Goal: Transaction & Acquisition: Purchase product/service

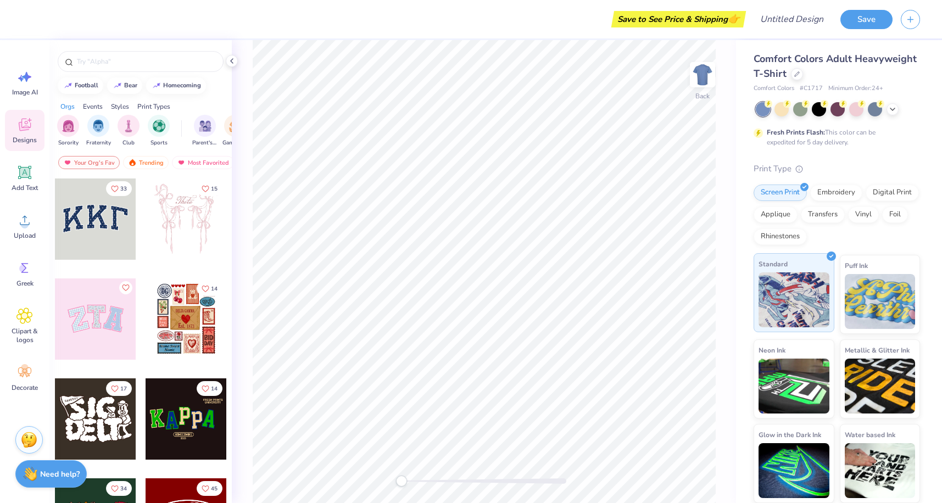
scroll to position [1, 0]
click at [897, 110] on div at bounding box center [893, 109] width 12 height 12
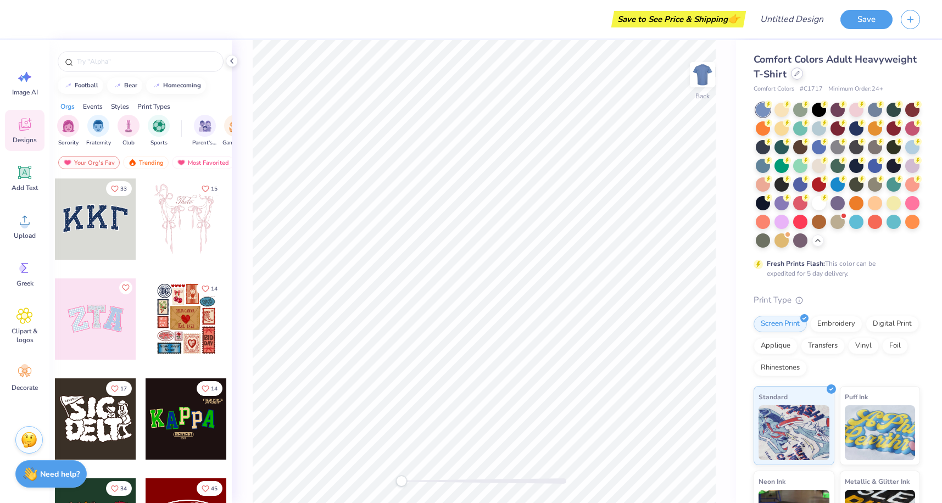
click at [794, 75] on icon at bounding box center [796, 73] width 5 height 5
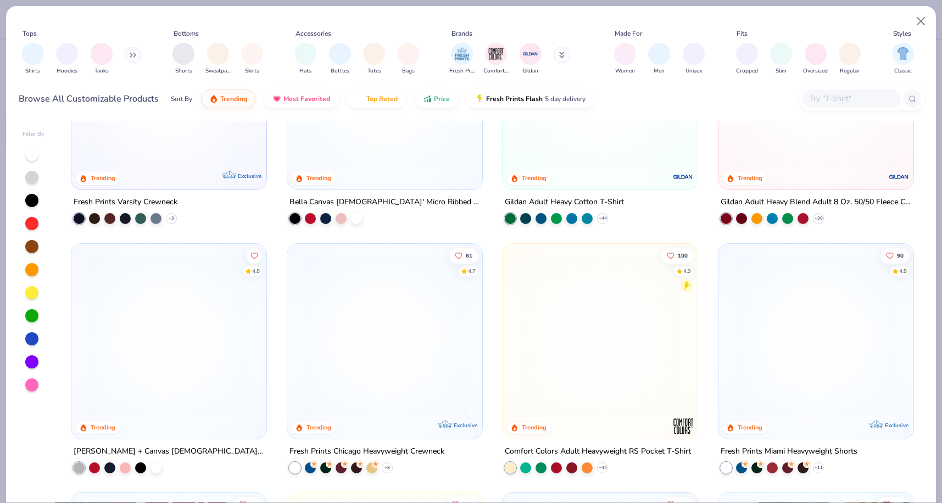
scroll to position [631, 0]
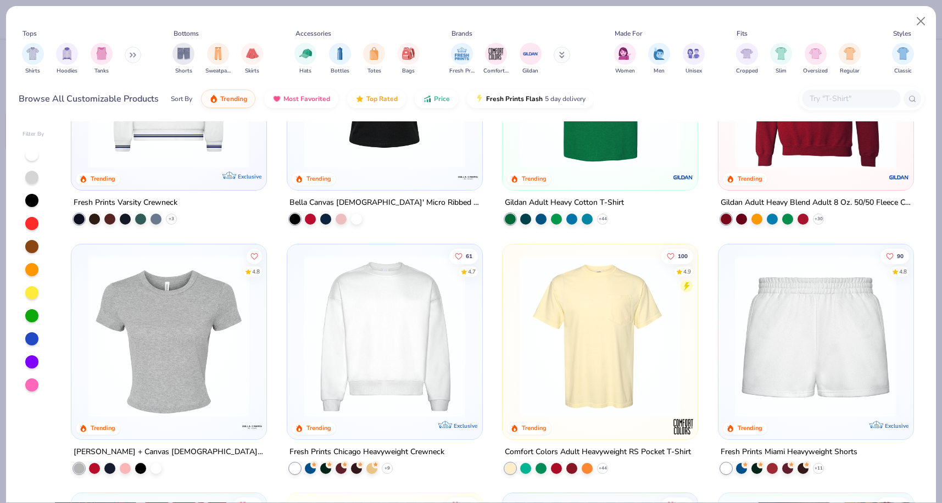
click at [212, 372] on img at bounding box center [168, 336] width 173 height 162
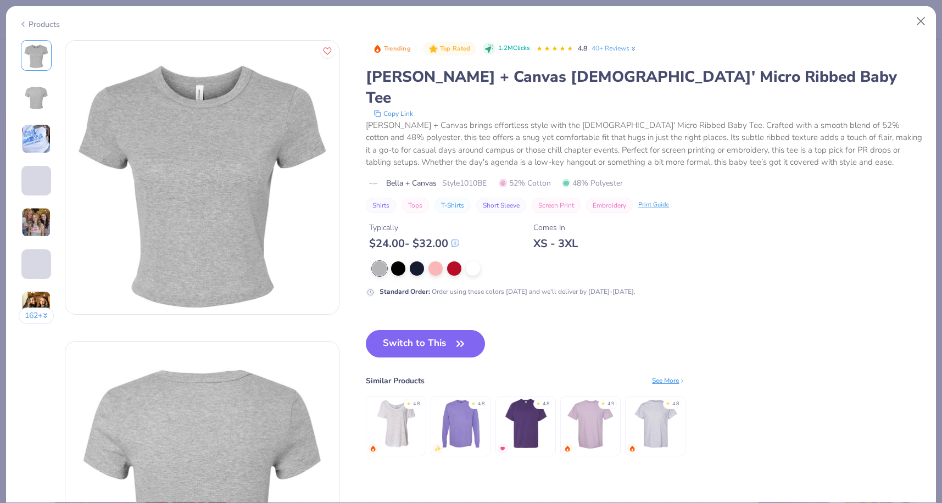
click at [39, 236] on img at bounding box center [36, 223] width 30 height 30
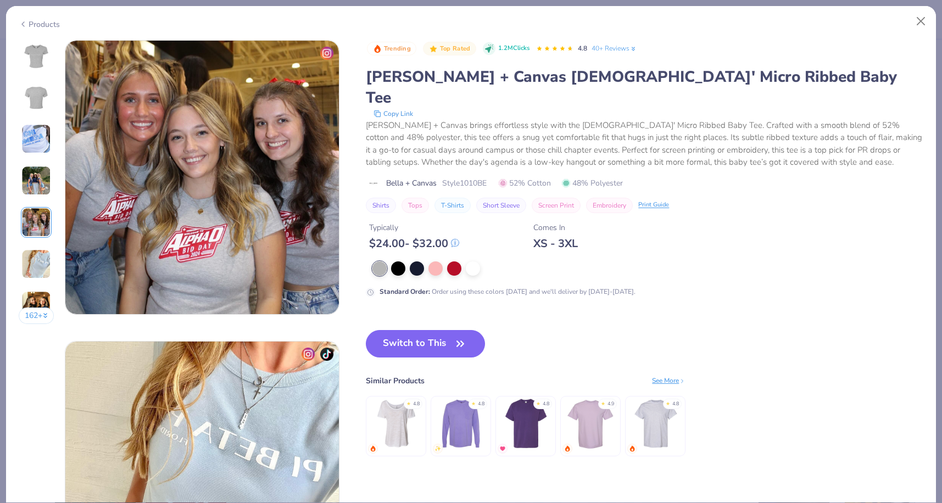
click at [34, 186] on img at bounding box center [36, 181] width 30 height 30
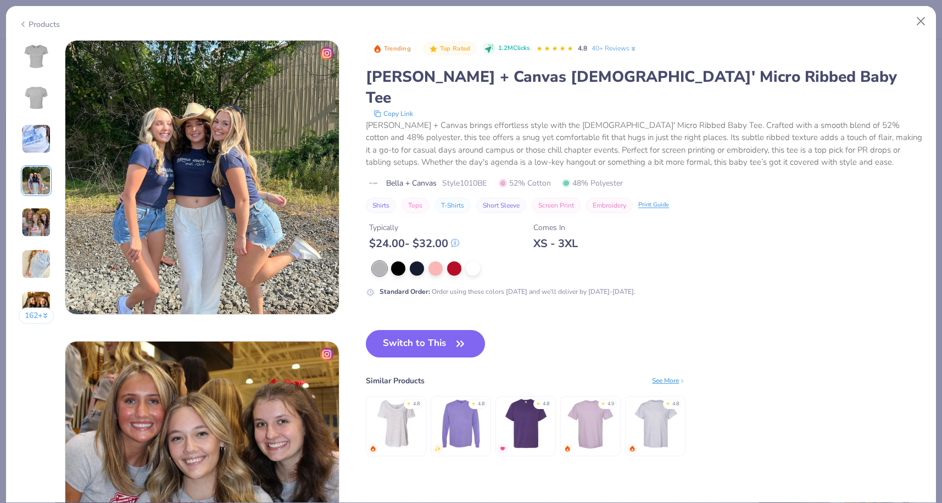
click at [34, 151] on img at bounding box center [36, 139] width 30 height 30
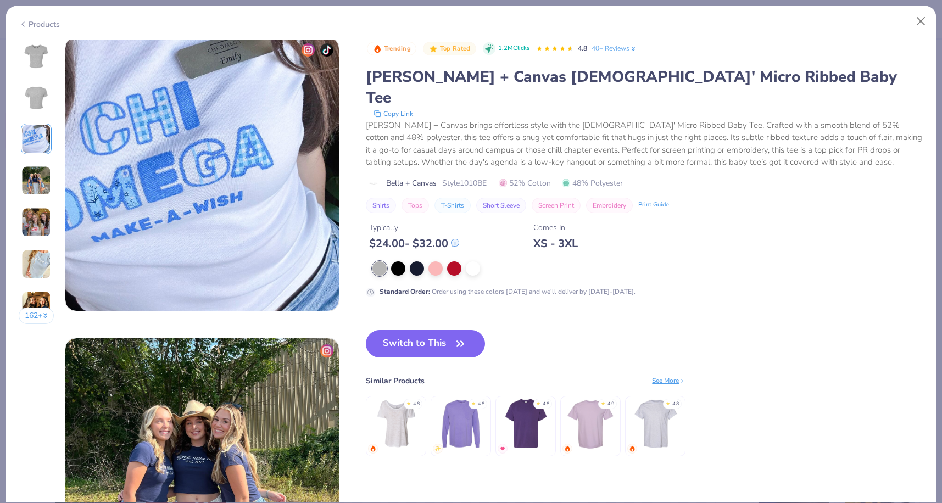
scroll to position [602, 0]
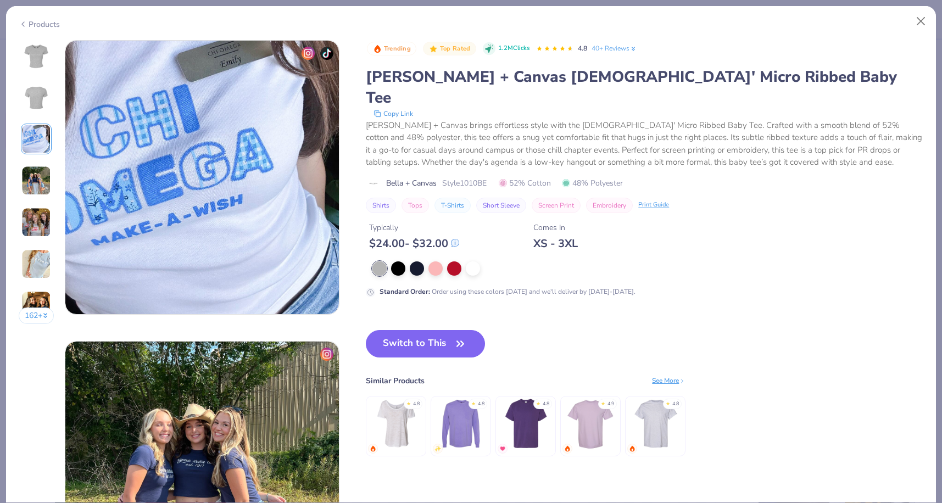
click at [32, 269] on img at bounding box center [36, 264] width 30 height 30
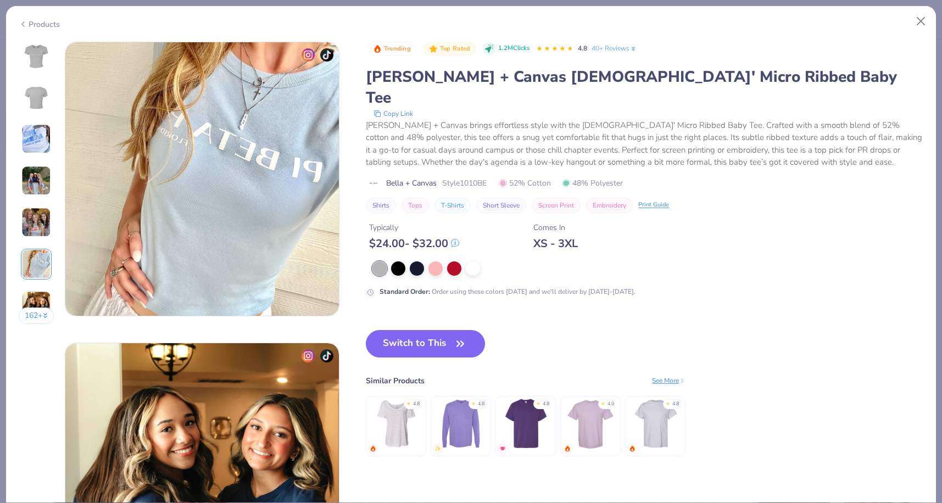
scroll to position [1505, 0]
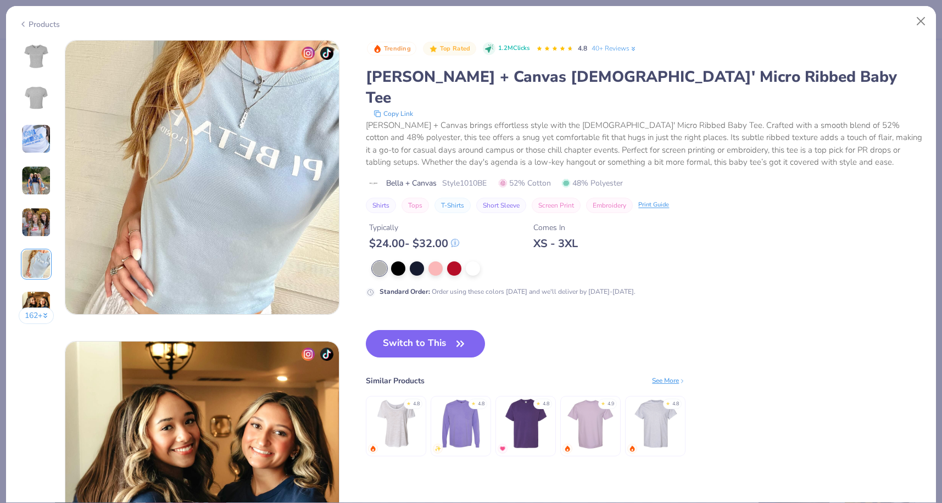
click at [37, 301] on img at bounding box center [36, 306] width 30 height 30
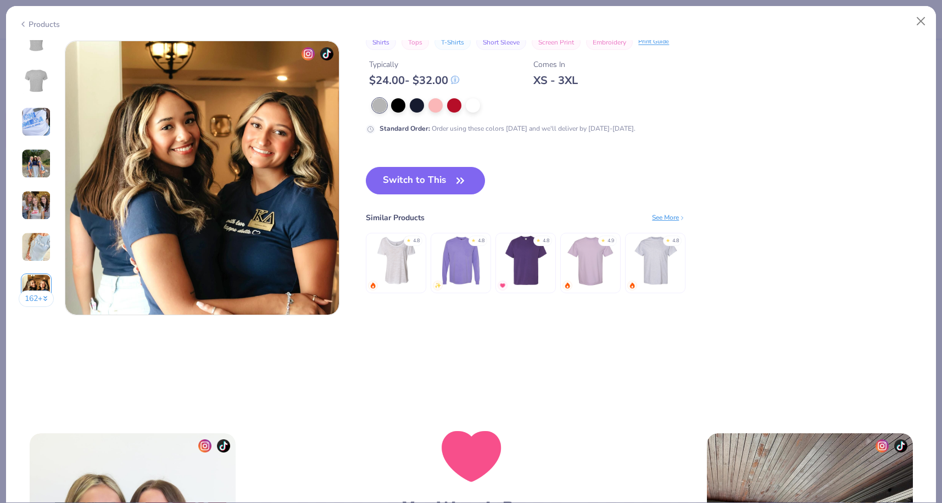
scroll to position [1806, 0]
click at [37, 297] on button "162 +" at bounding box center [37, 298] width 36 height 16
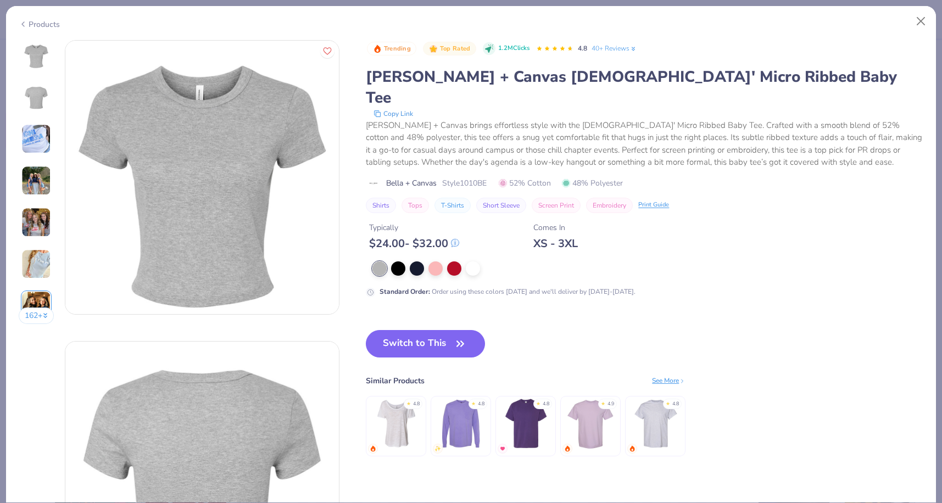
scroll to position [0, 0]
click at [467, 260] on div at bounding box center [473, 267] width 14 height 14
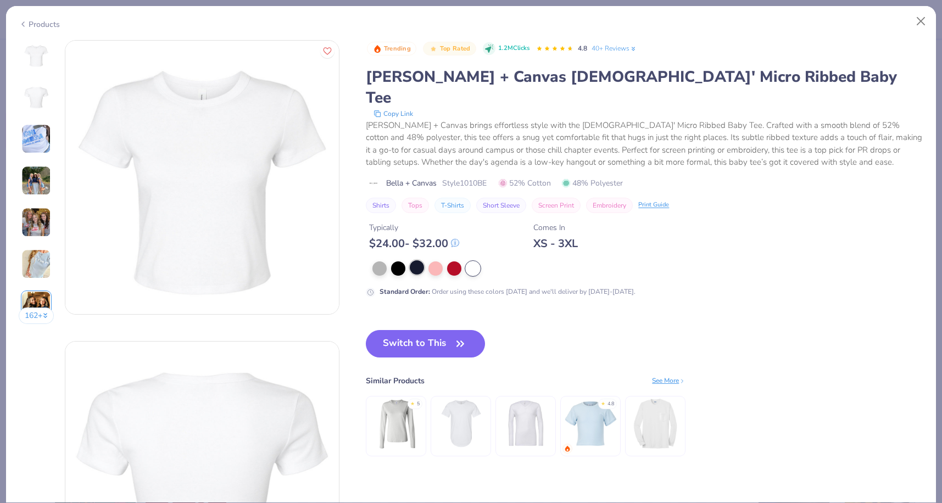
click at [424, 260] on div at bounding box center [417, 267] width 14 height 14
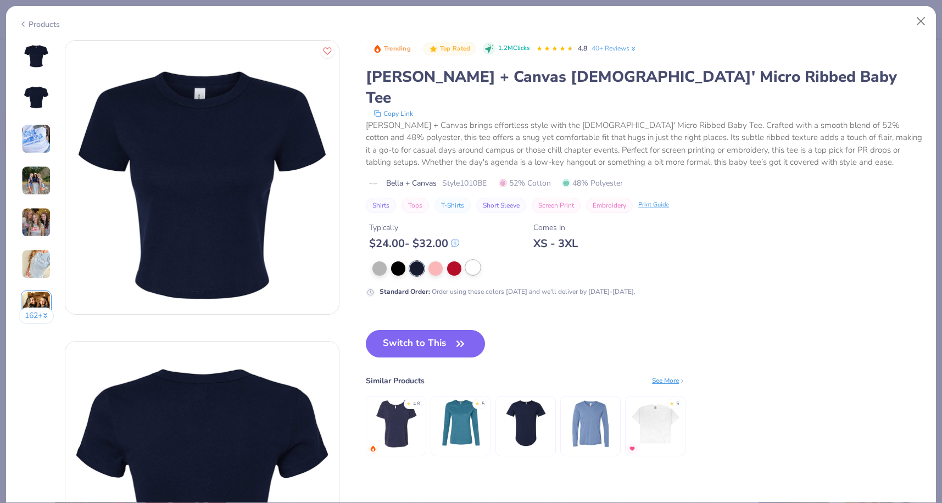
click at [466, 260] on div at bounding box center [473, 267] width 14 height 14
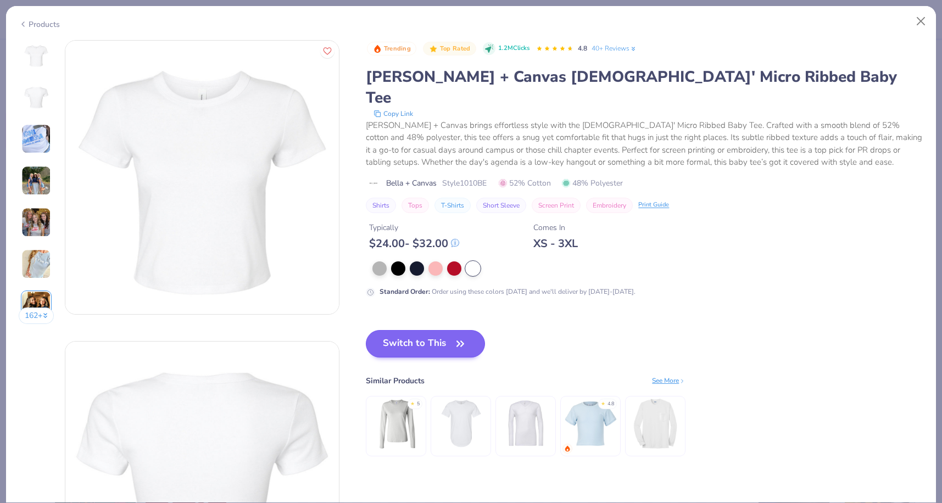
click at [448, 330] on button "Switch to This" at bounding box center [425, 343] width 119 height 27
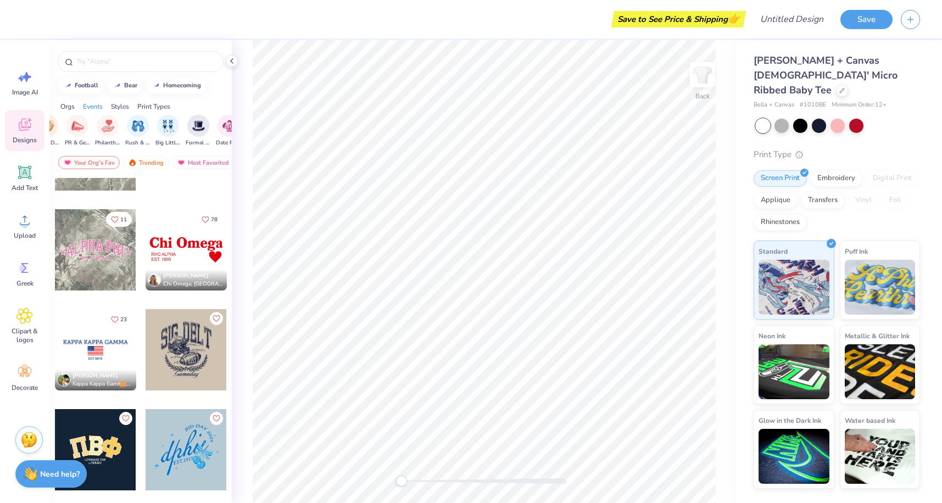
scroll to position [0, 192]
drag, startPoint x: 142, startPoint y: 302, endPoint x: 163, endPoint y: 127, distance: 176.5
click at [163, 127] on img "filter for Big Little Reveal" at bounding box center [164, 125] width 12 height 13
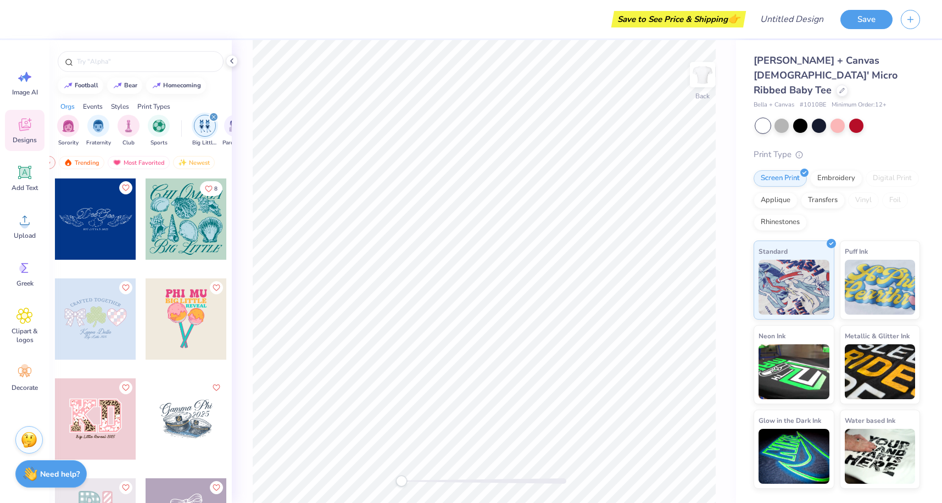
scroll to position [0, 0]
click at [74, 131] on img "filter for Sorority" at bounding box center [68, 125] width 13 height 13
click at [97, 112] on div "Sorority Fraternity Club Sports Big Little Reveal Parent's Weekend Game Day PR …" at bounding box center [140, 132] width 182 height 41
click at [97, 109] on div "Events" at bounding box center [93, 107] width 20 height 10
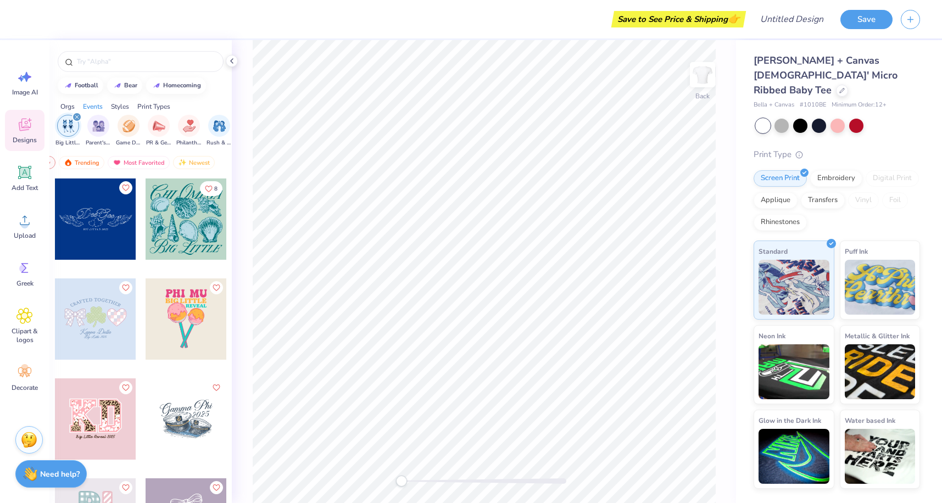
click at [69, 102] on div "Orgs" at bounding box center [67, 107] width 14 height 10
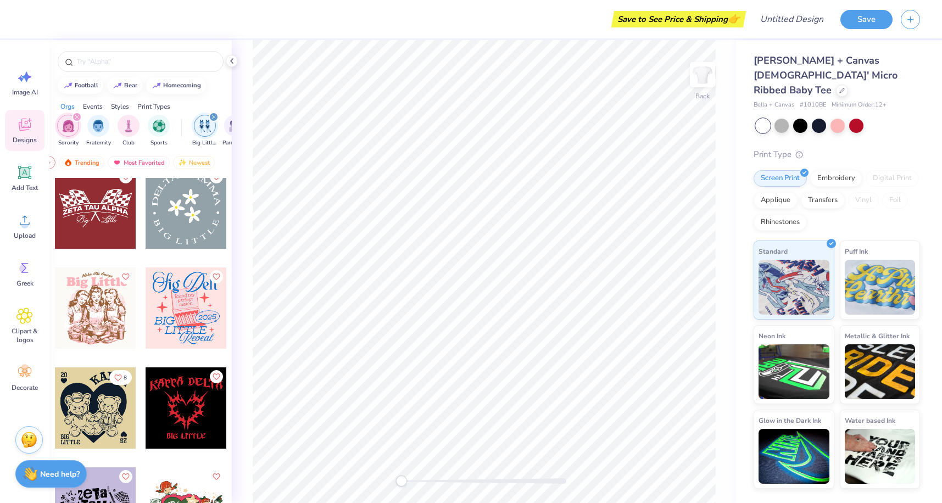
scroll to position [5013, 0]
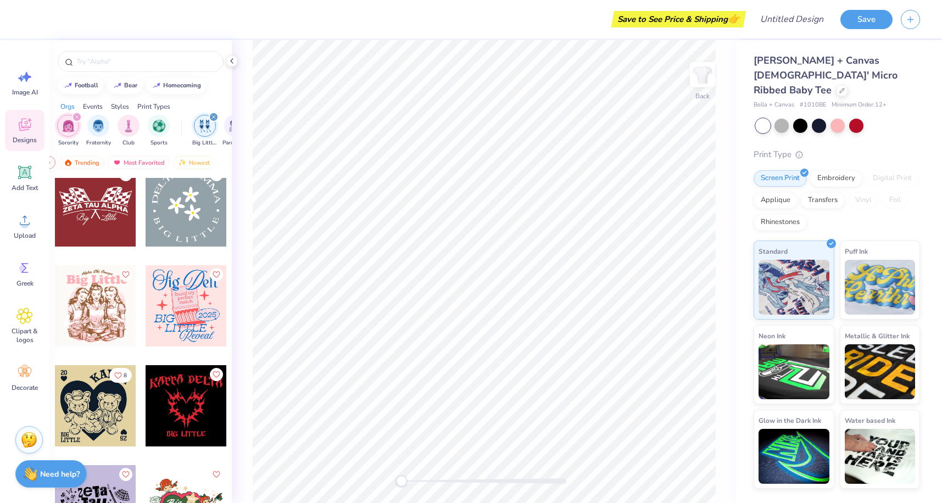
click at [186, 329] on div at bounding box center [186, 305] width 81 height 81
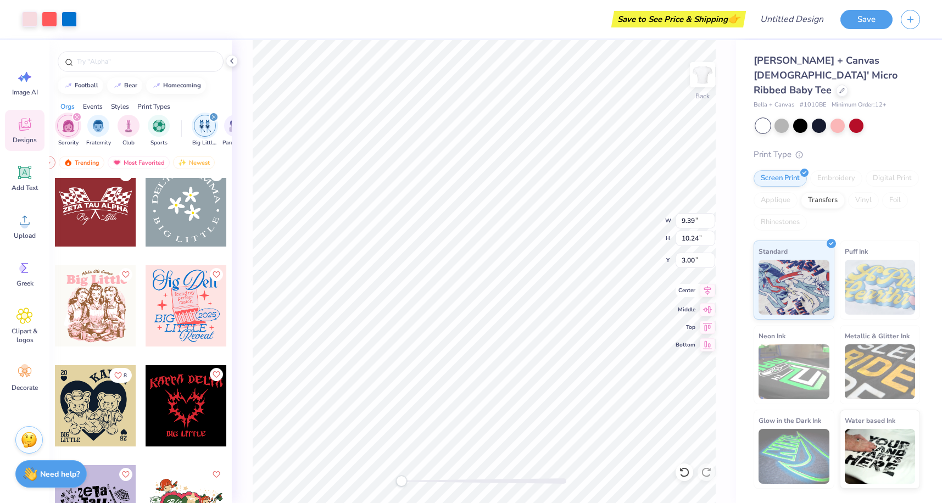
click at [704, 292] on icon at bounding box center [707, 290] width 15 height 13
type input "2.72"
type input "2.30"
type input "3.04"
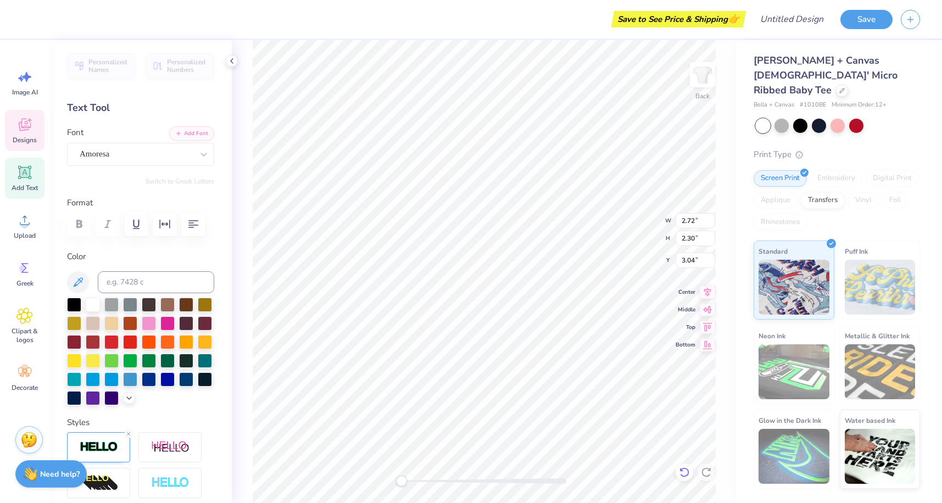
click at [685, 473] on icon at bounding box center [684, 472] width 11 height 11
type input "2.24"
type input "2.38"
type input "3.00"
click at [683, 476] on icon at bounding box center [684, 473] width 9 height 10
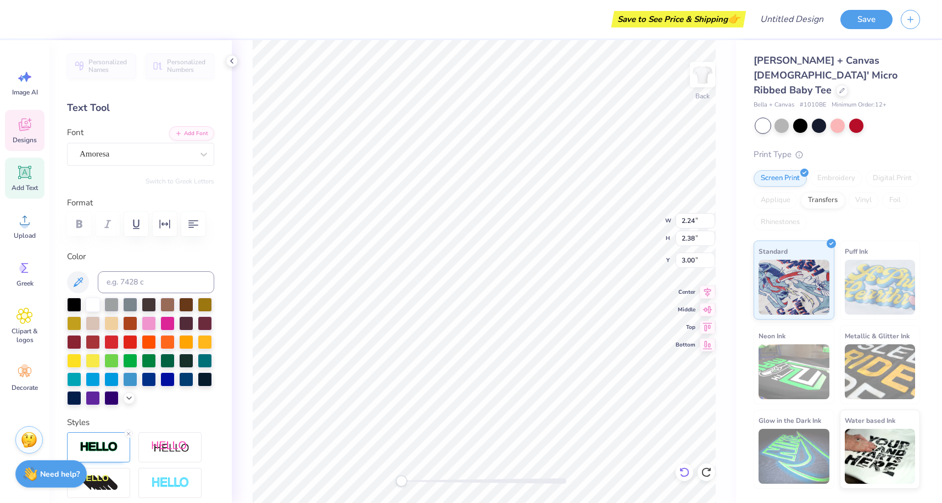
type input "7.65"
type input "8.34"
type input "2.24"
type input "2.38"
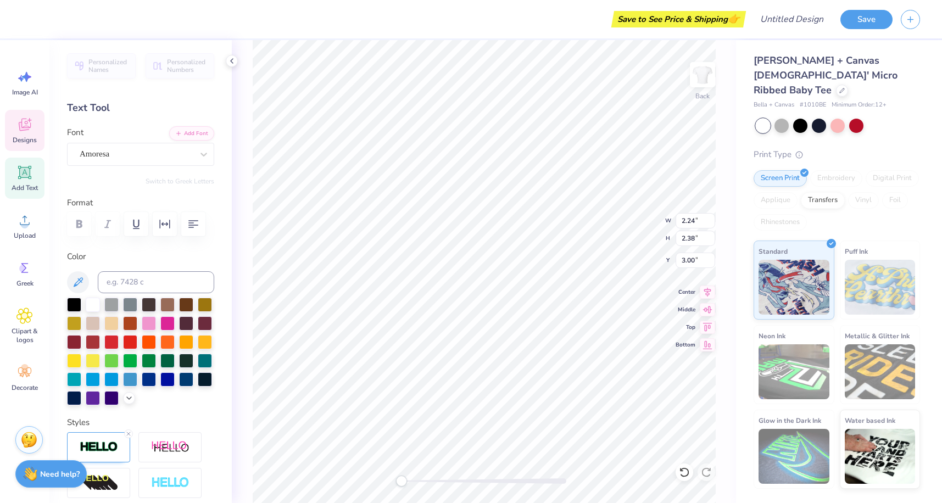
type input "1.31"
type input "1.50"
type input "3.91"
type textarea "i"
type input "2.24"
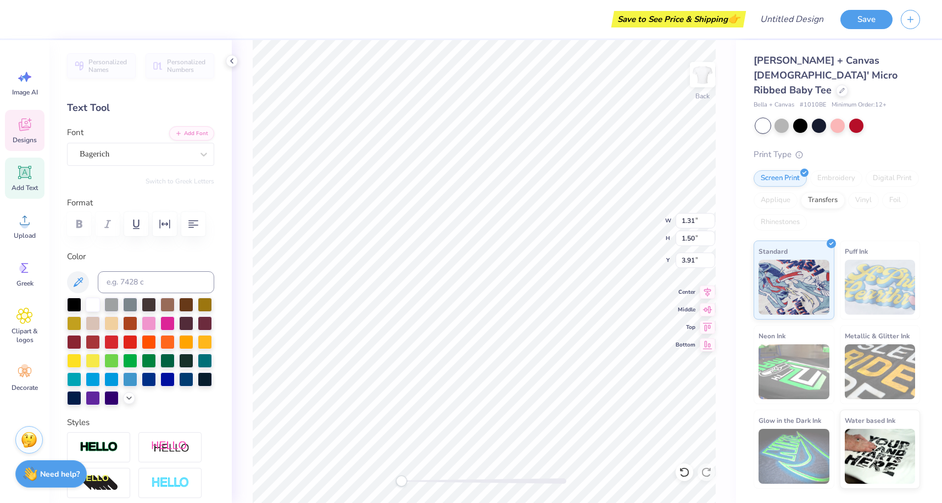
type input "2.38"
type input "3.00"
type textarea "Alpha"
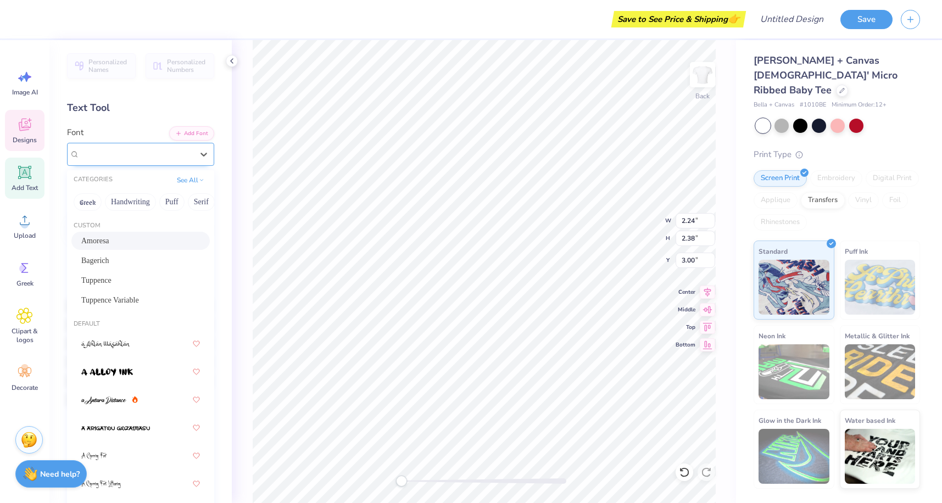
click at [127, 147] on div at bounding box center [136, 154] width 113 height 15
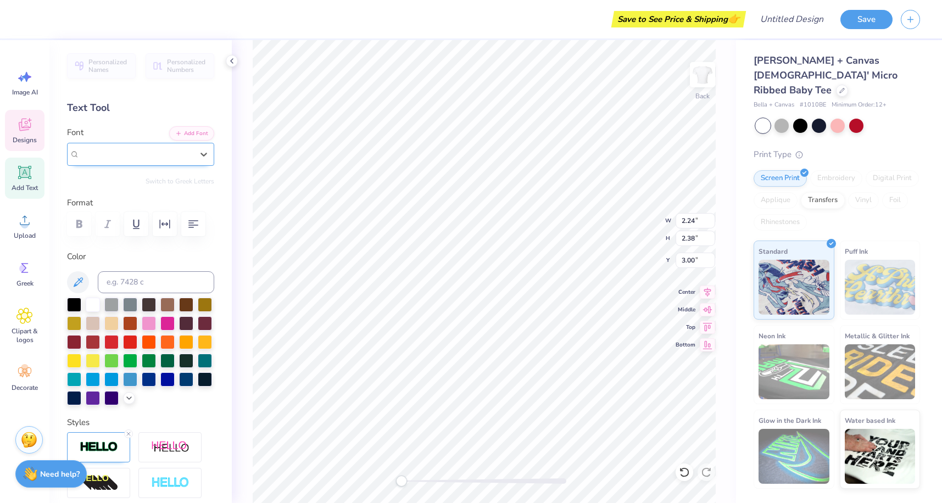
click at [127, 148] on div "Amoresa" at bounding box center [136, 154] width 115 height 17
click at [124, 191] on div "Personalized Names Personalized Numbers Text Tool Add Font Font Amoresa Switch …" at bounding box center [140, 271] width 182 height 463
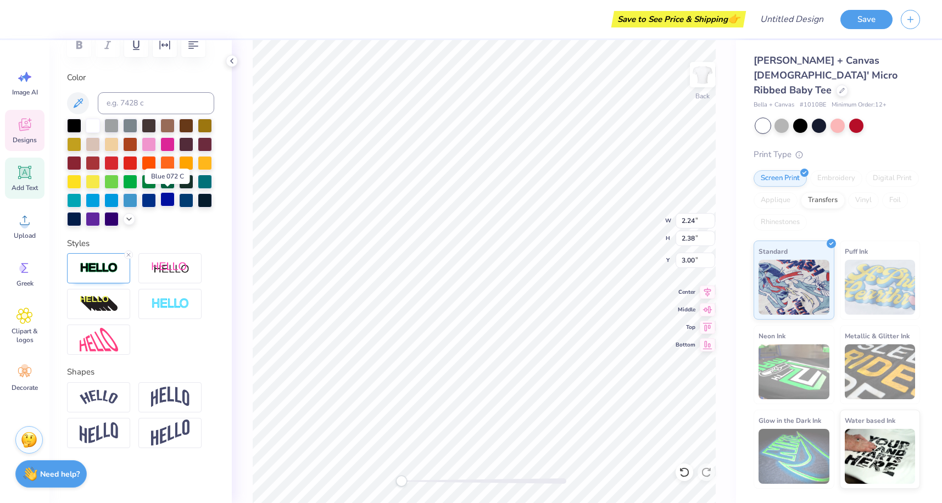
scroll to position [179, 0]
type input "1.72"
type input "1.26"
type input "3.80"
type input "2.72"
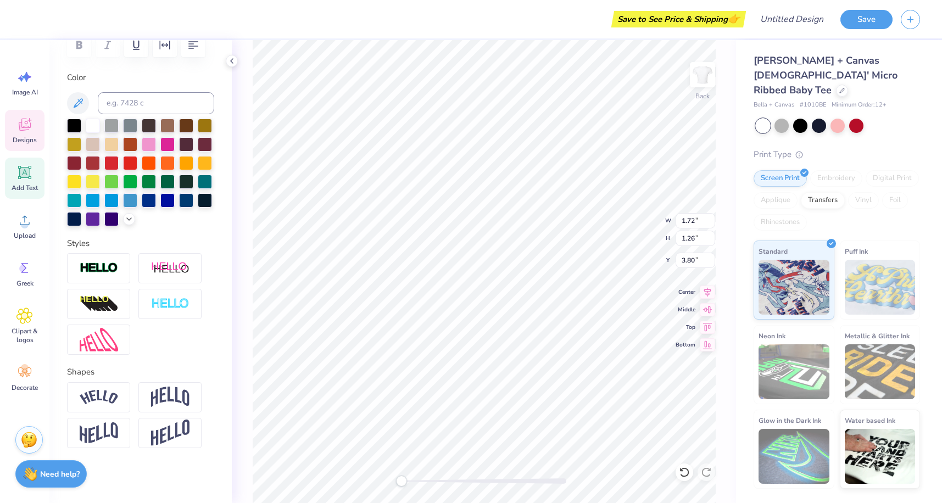
type input "2.30"
type input "3.04"
type input "1.72"
type input "1.26"
type input "3.80"
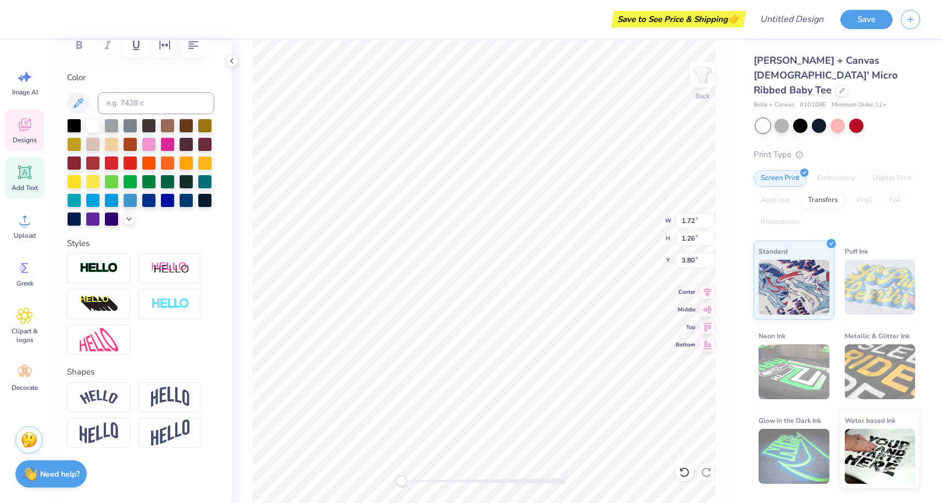
type input "2.72"
type input "2.30"
type input "3.04"
type textarea "Delta"
type input "5.95"
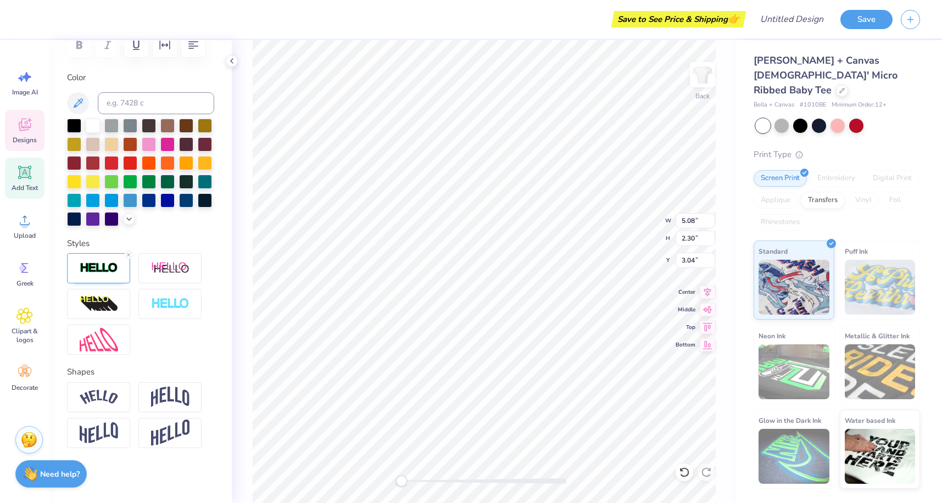
type input "2.50"
type input "2.94"
click at [438, 224] on body "Save to See Price & Shipping 👉 Design Title Save Image AI Designs Add Text Uplo…" at bounding box center [471, 251] width 942 height 503
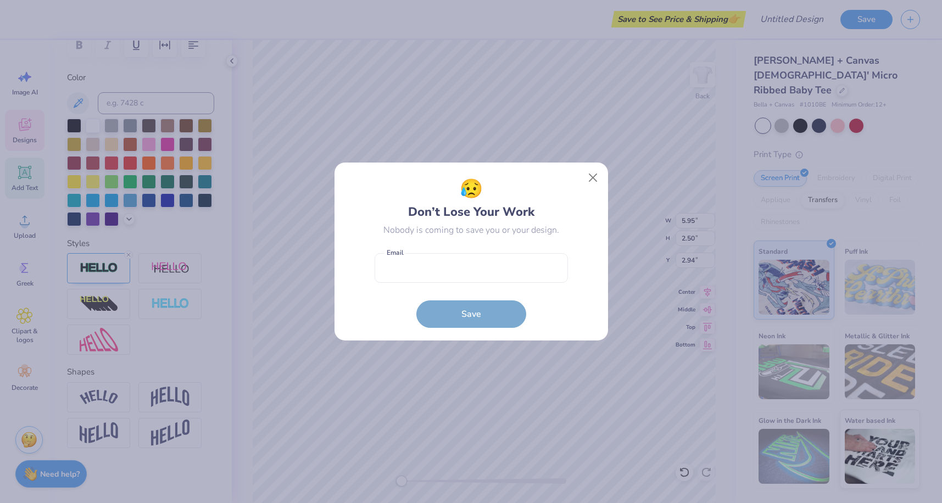
click at [537, 228] on div "Nobody is coming to save you or your design." at bounding box center [471, 230] width 176 height 13
click at [594, 174] on button "Close" at bounding box center [592, 178] width 21 height 21
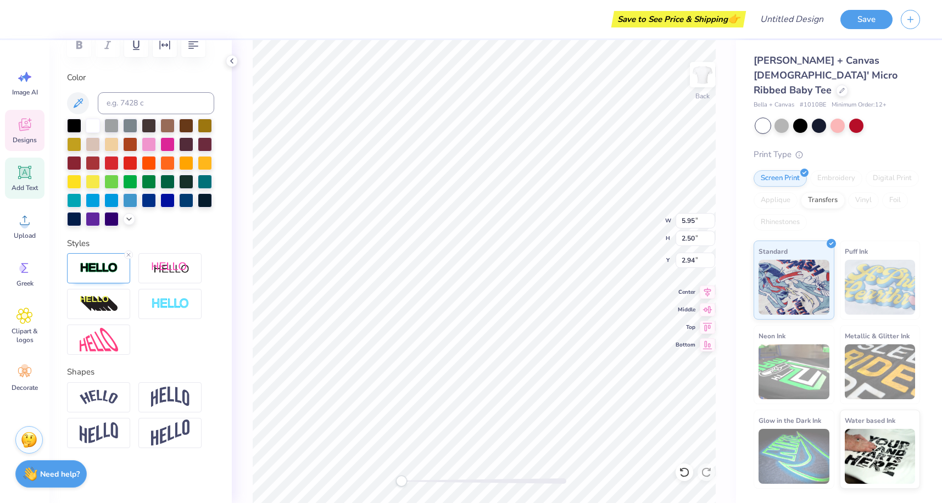
type input "5.08"
type input "2.30"
type input "3.00"
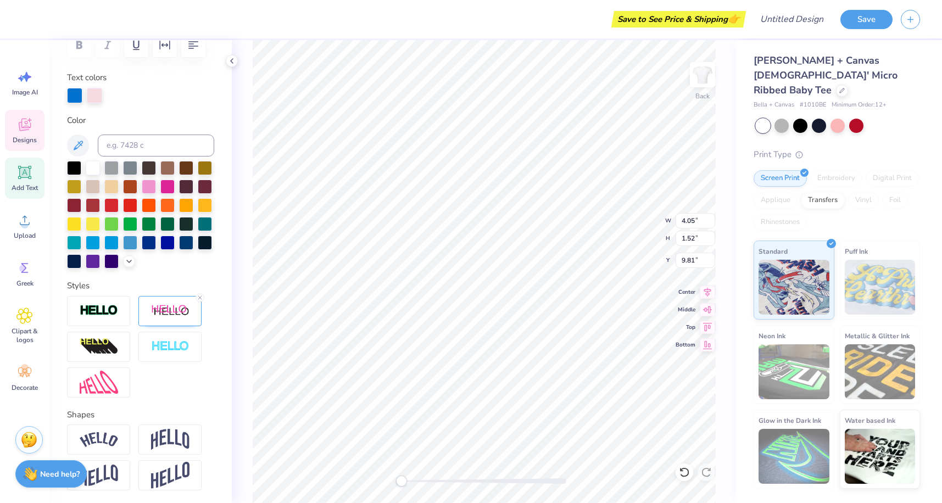
type textarea "Little"
type input "4.87"
type input "0.92"
type input "9.23"
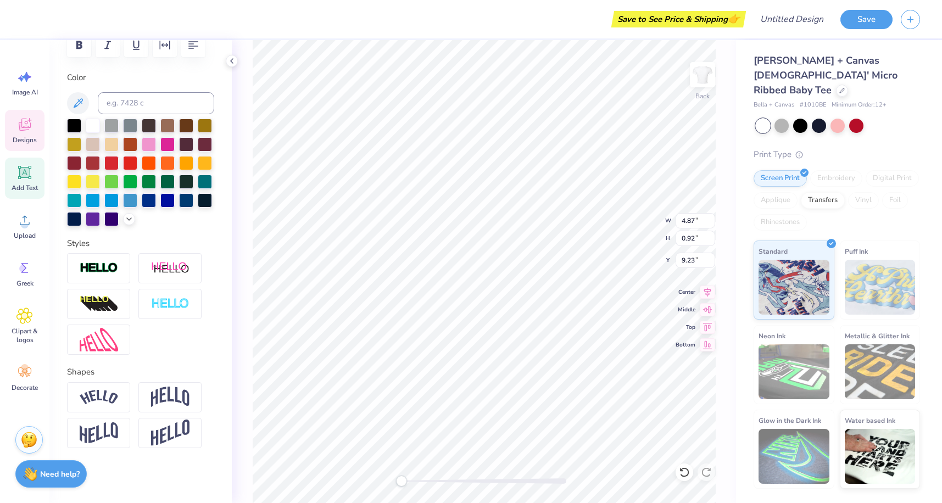
type input "2.40"
type input "8.14"
type input "1.53"
type input "0.55"
type input "6.40"
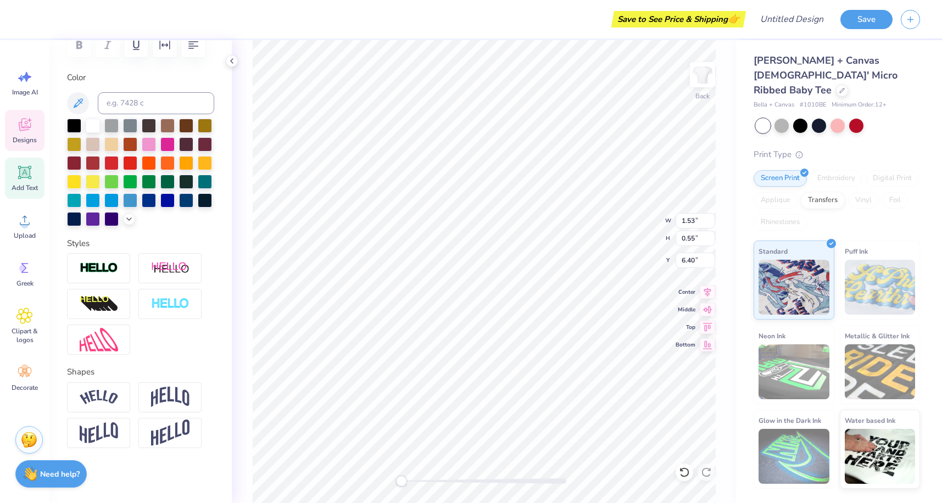
type input "1.73"
type input "0.63"
type input "5.96"
type input "1.13"
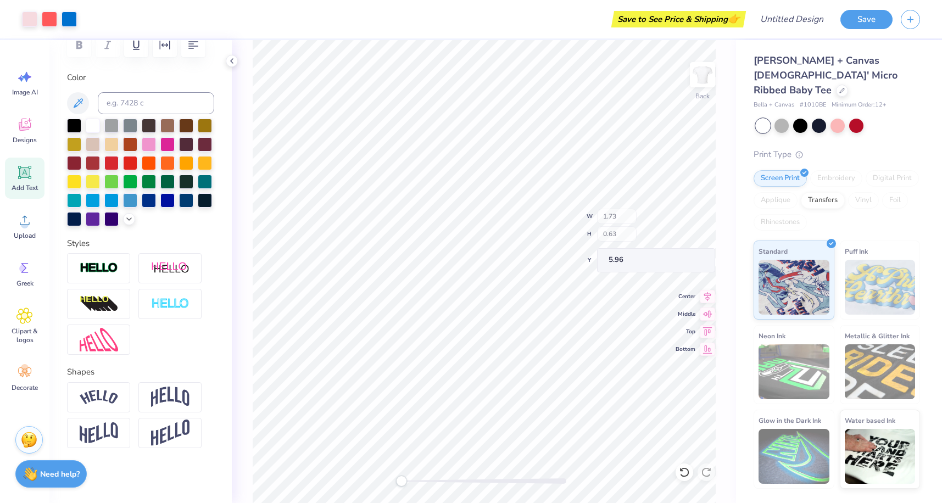
type input "5.41"
type textarea "ADPI"
click at [685, 476] on icon at bounding box center [684, 473] width 9 height 10
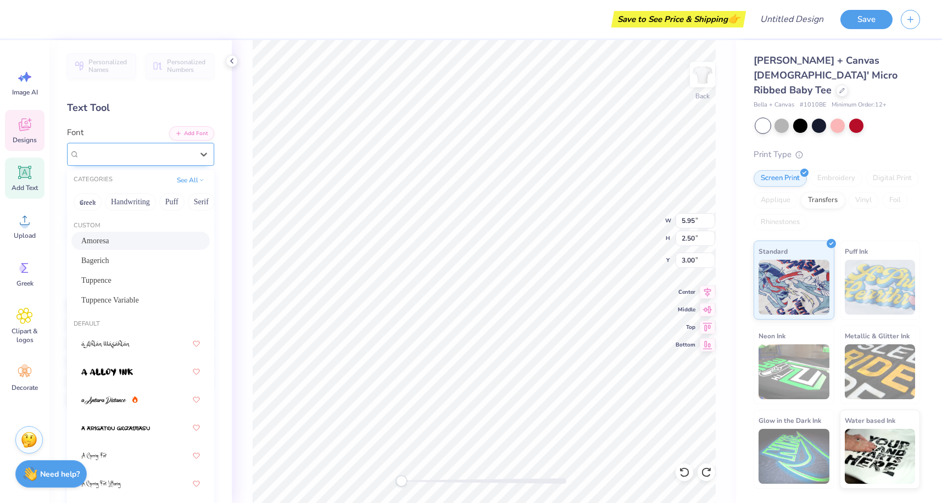
click at [156, 148] on div "Amoresa" at bounding box center [136, 154] width 115 height 17
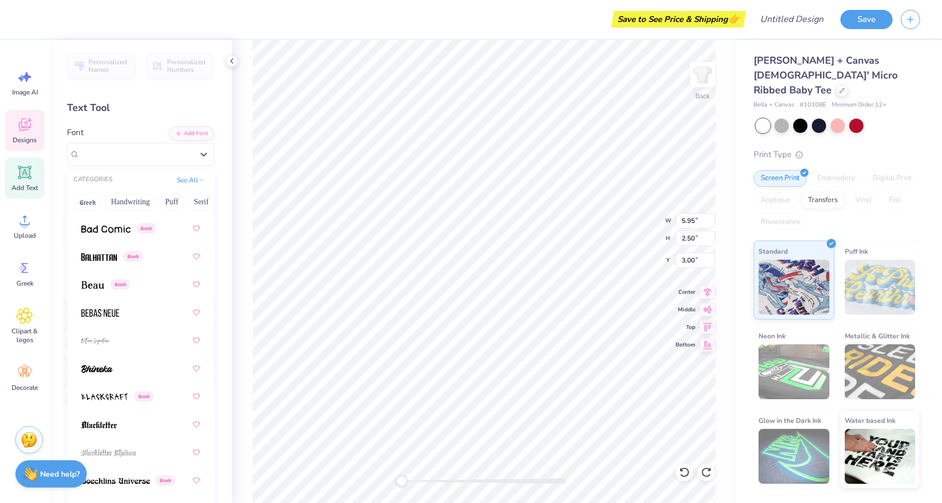
scroll to position [808, 0]
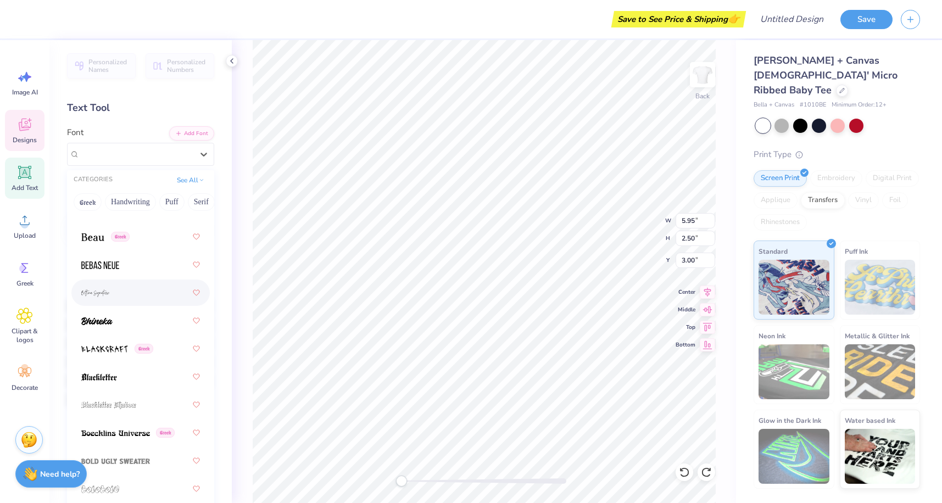
click at [220, 134] on div "Personalized Names Personalized Numbers Text Tool Add Font Font option [PERSON_…" at bounding box center [140, 271] width 182 height 463
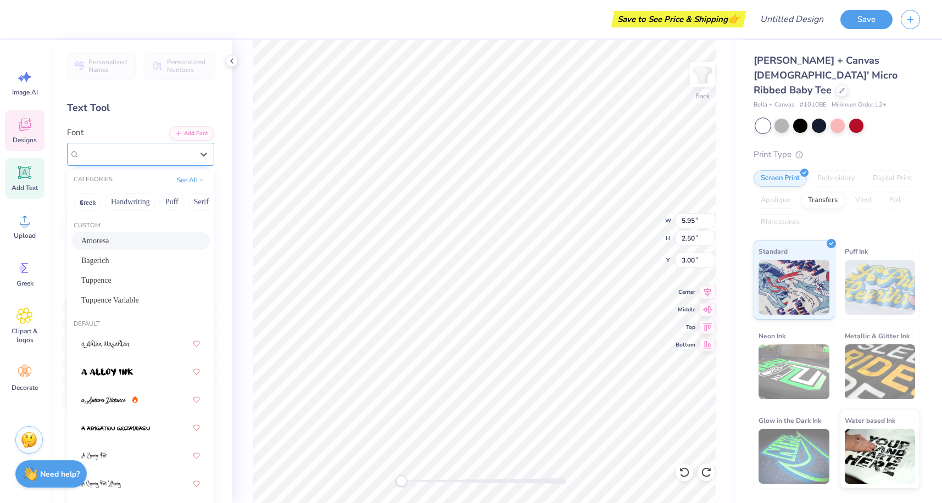
click at [188, 152] on div "Amoresa" at bounding box center [136, 154] width 115 height 17
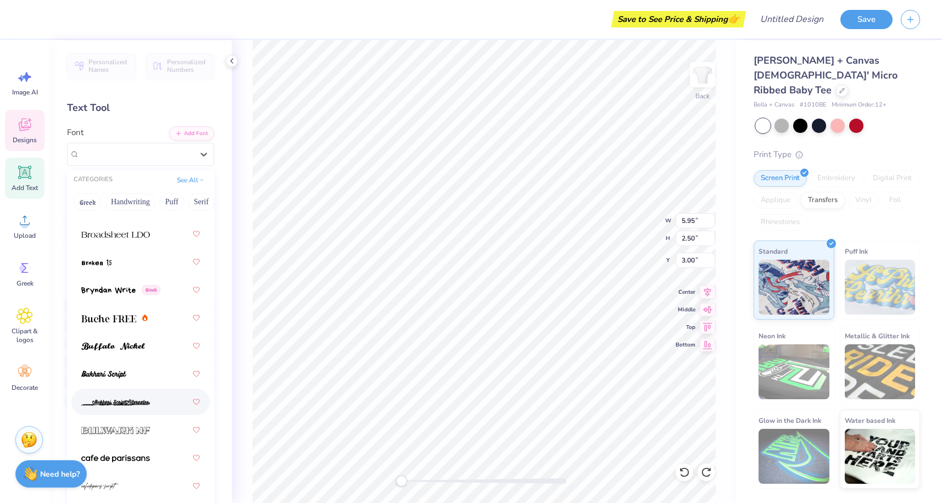
scroll to position [1426, 0]
click at [156, 315] on div at bounding box center [140, 319] width 119 height 20
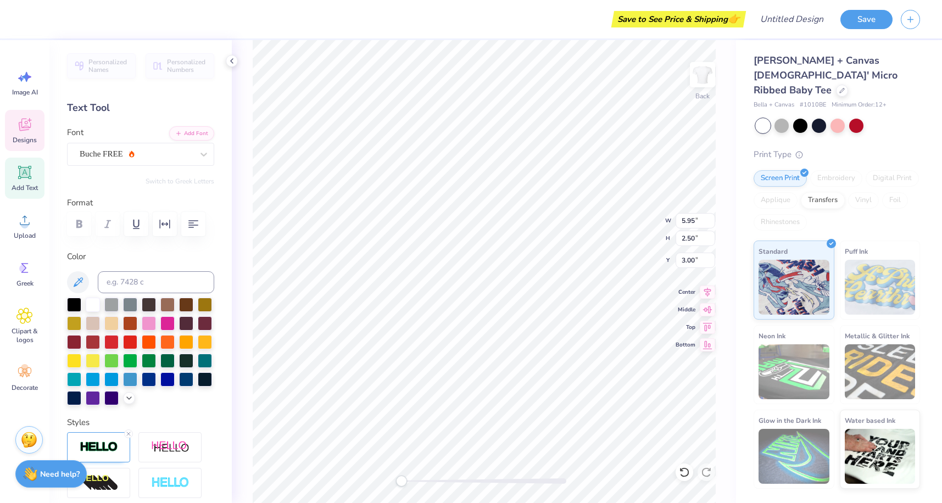
scroll to position [0, 1]
click at [24, 283] on span "Greek" at bounding box center [24, 283] width 17 height 9
type input "4.78"
type input "1.81"
type input "3.35"
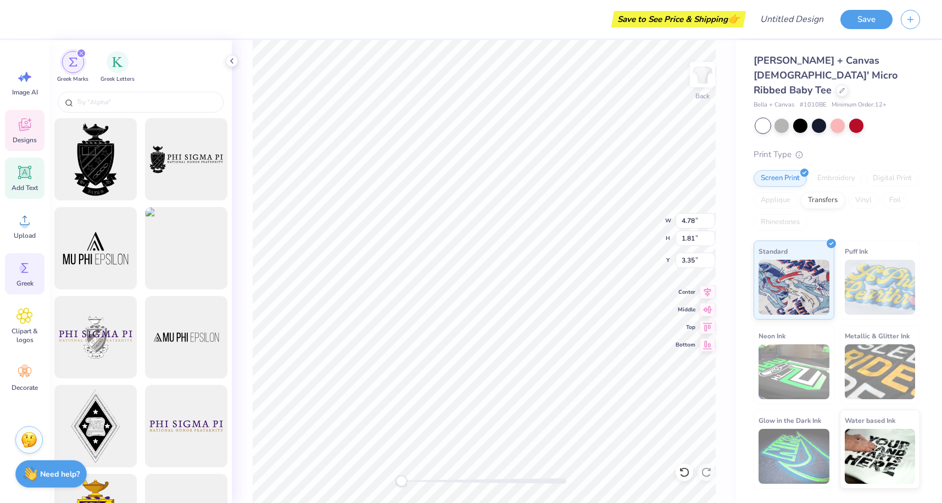
click at [39, 177] on div "Add Text" at bounding box center [25, 178] width 40 height 41
type input "4.77"
type input "1.38"
type input "7.81"
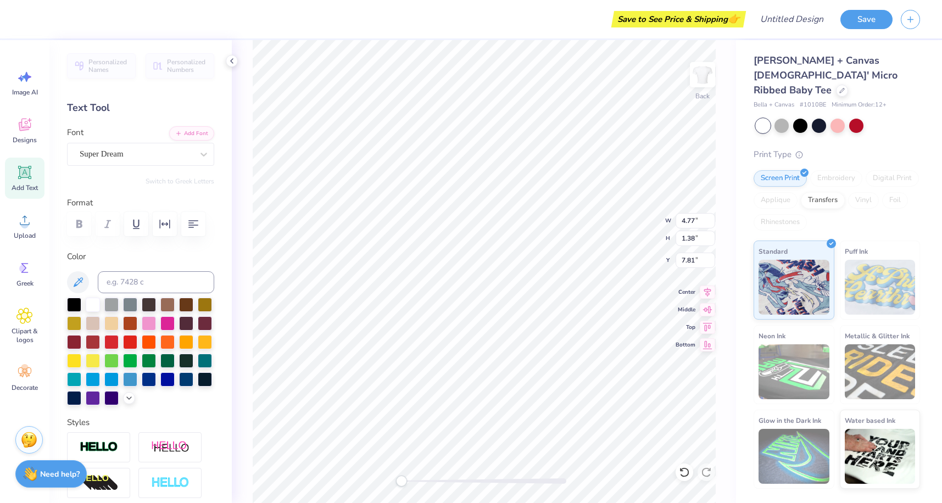
type input "4.78"
type input "1.81"
type input "3.35"
type textarea "A"
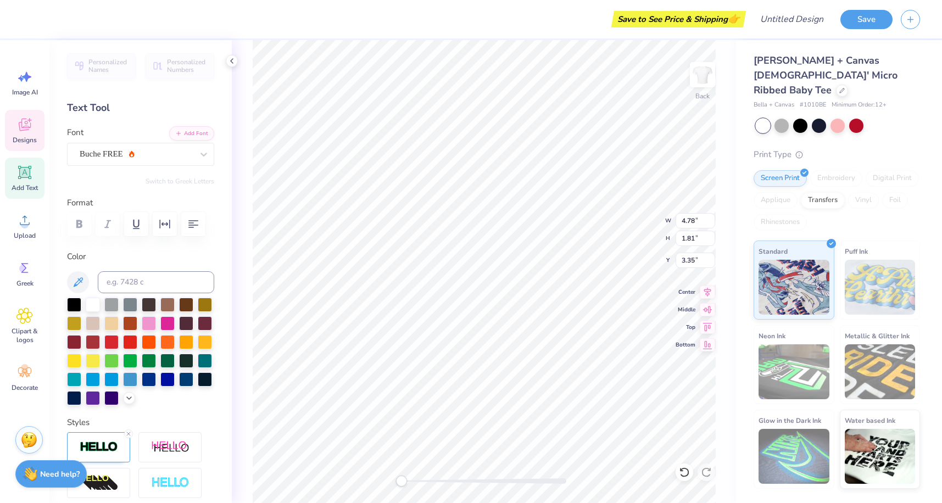
type textarea "Alpha Delta"
click at [687, 469] on icon at bounding box center [684, 472] width 11 height 11
type input "4.77"
type input "1.38"
type input "7.81"
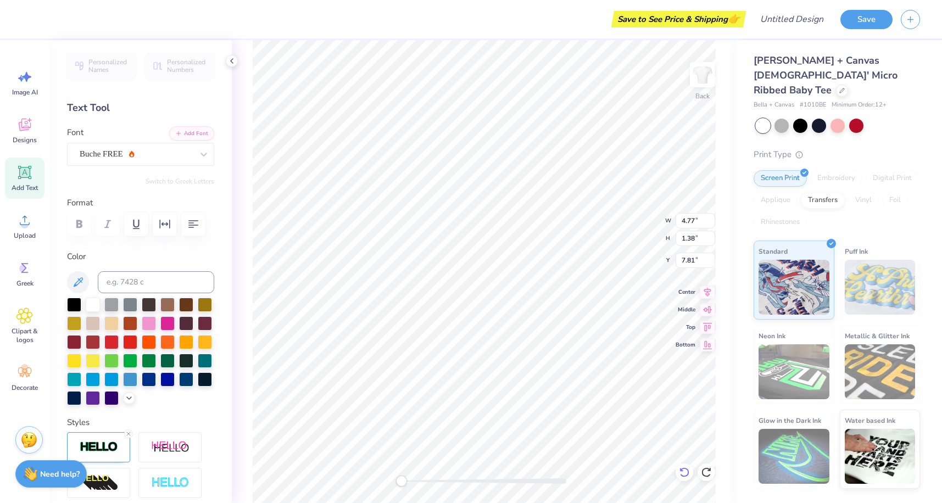
click at [687, 469] on icon at bounding box center [684, 472] width 11 height 11
click at [688, 470] on icon at bounding box center [684, 473] width 9 height 10
type input "5.95"
type input "2.50"
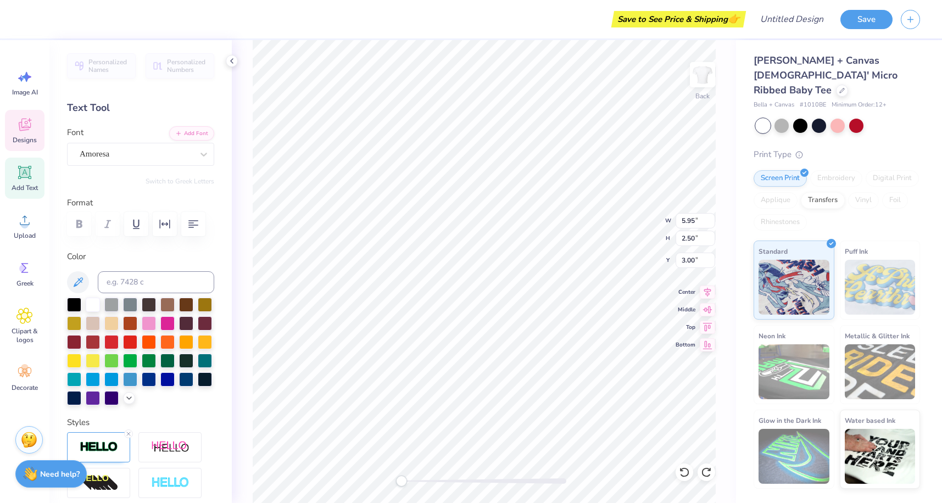
type input "5.08"
type input "2.30"
type input "5.95"
type input "2.50"
type textarea "Alpha Delta"
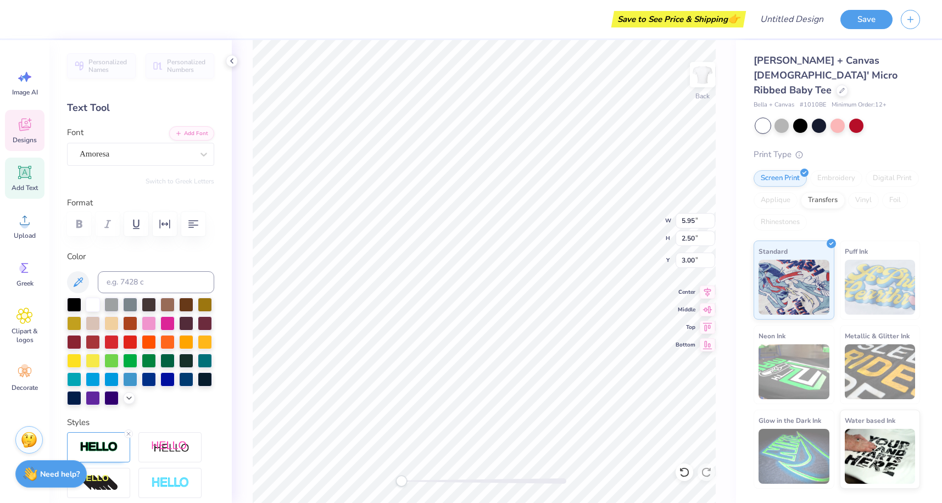
scroll to position [0, 1]
type input "5.08"
type input "2.30"
type input "3.00"
type input "11.02"
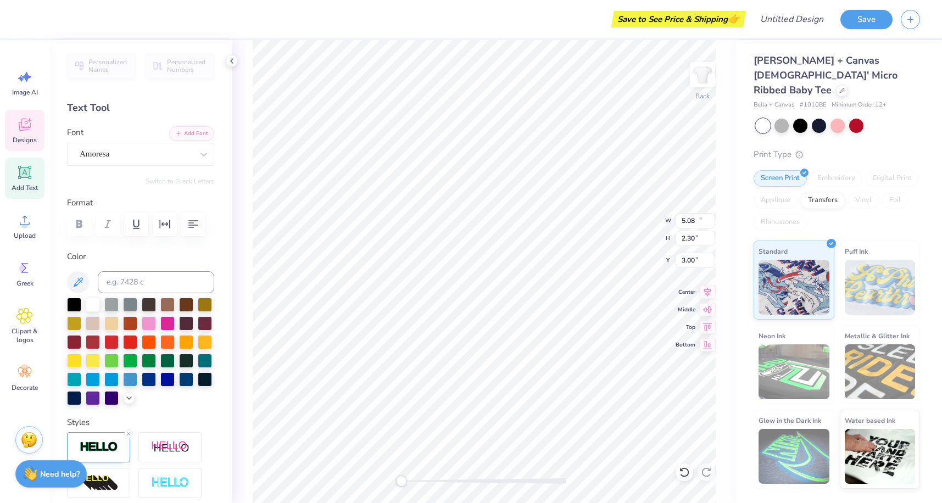
type input "2.53"
type input "2.99"
type input "9.05"
type input "2.08"
type input "3.44"
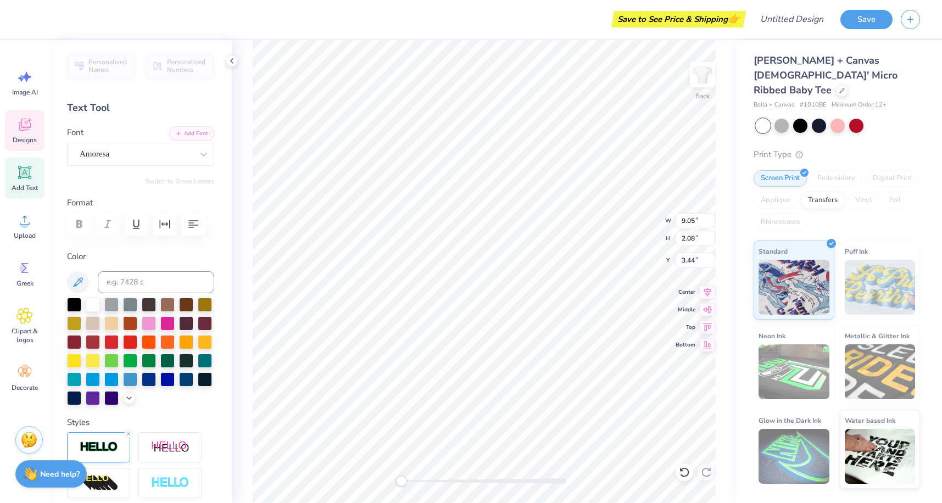
type input "5.08"
type input "2.30"
type input "5.52"
type textarea "Pi"
type input "9.05"
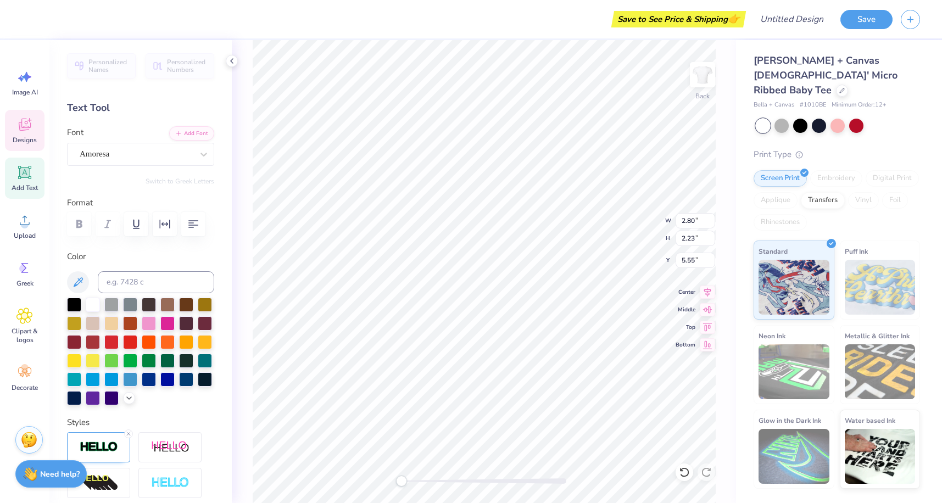
type input "2.08"
type input "3.44"
type input "2.21"
type input "1.76"
type textarea "Alpha Delta Pi"
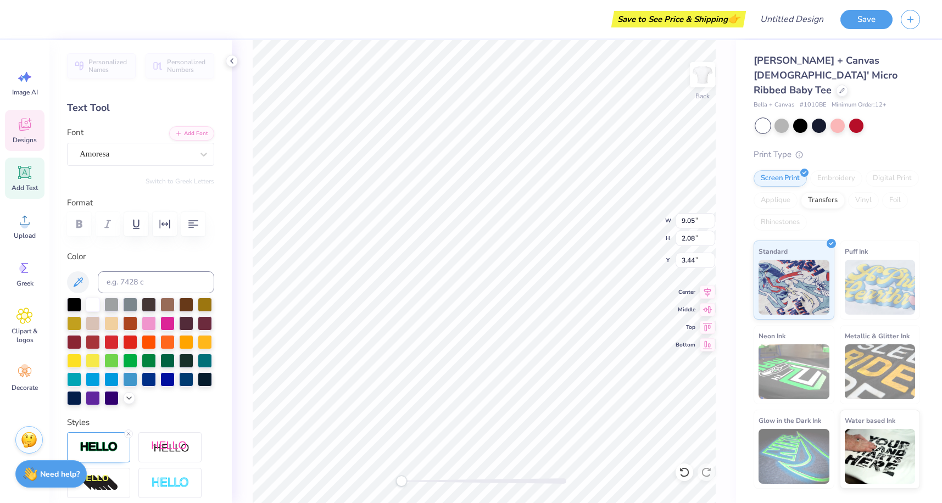
scroll to position [0, 3]
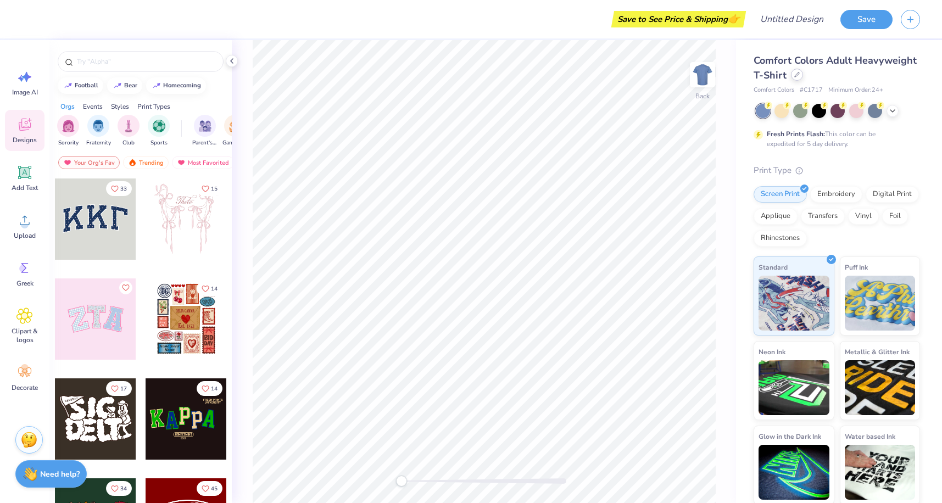
click at [796, 79] on div at bounding box center [797, 75] width 12 height 12
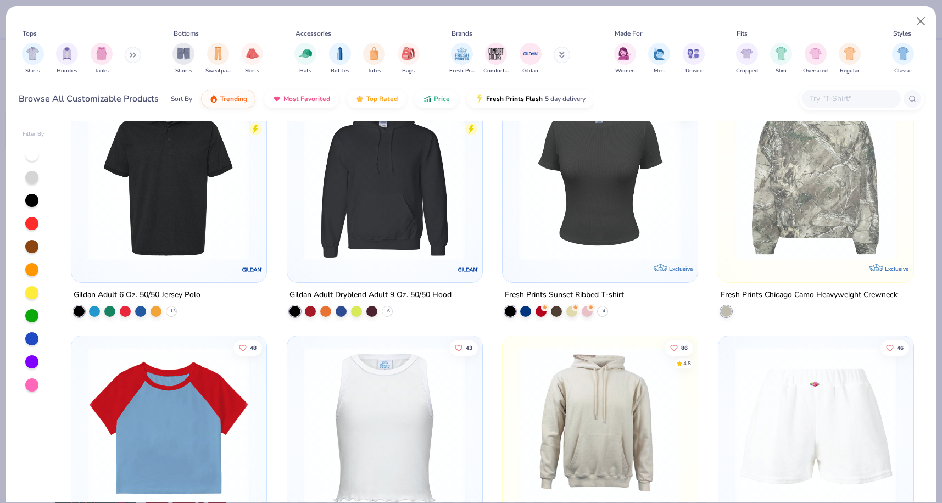
scroll to position [4276, 0]
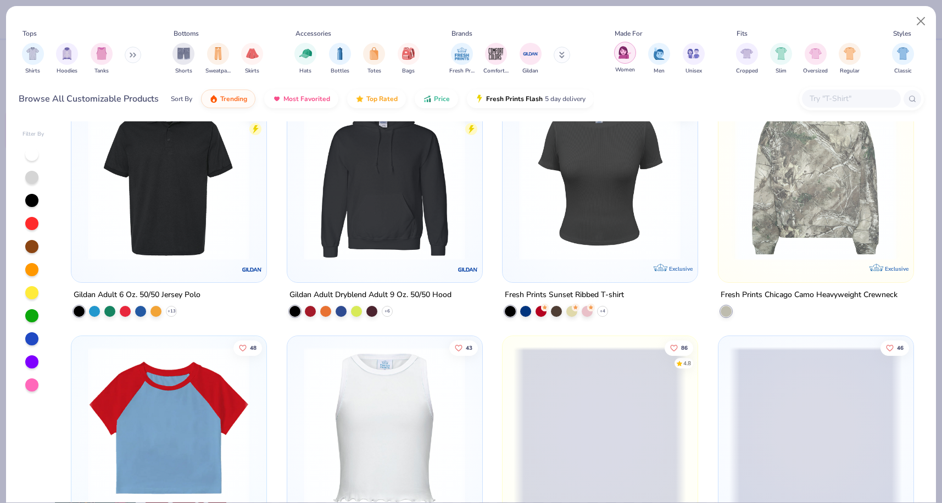
click at [633, 58] on div "filter for Women" at bounding box center [625, 53] width 22 height 22
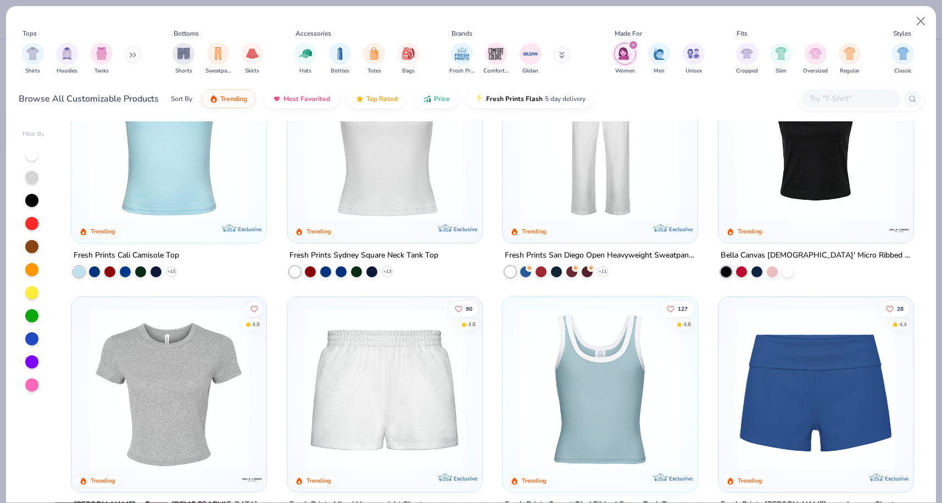
scroll to position [84, 0]
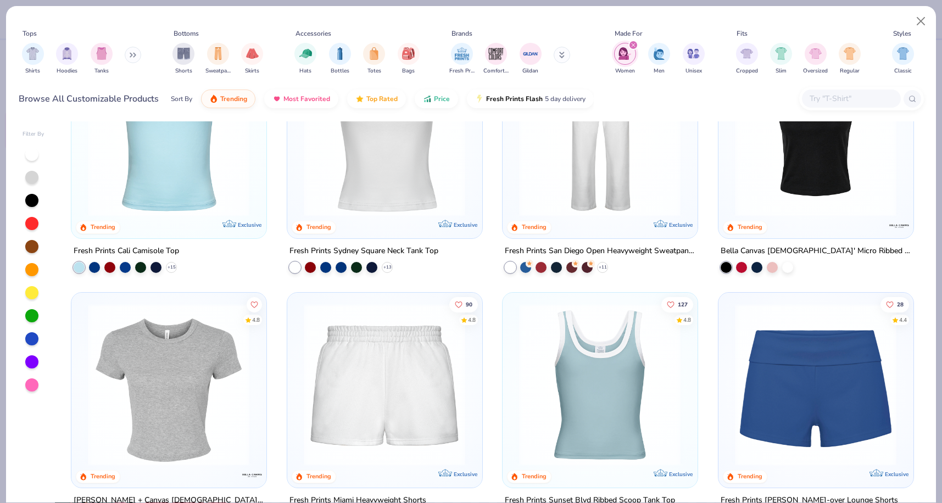
click at [125, 390] on img at bounding box center [168, 384] width 173 height 162
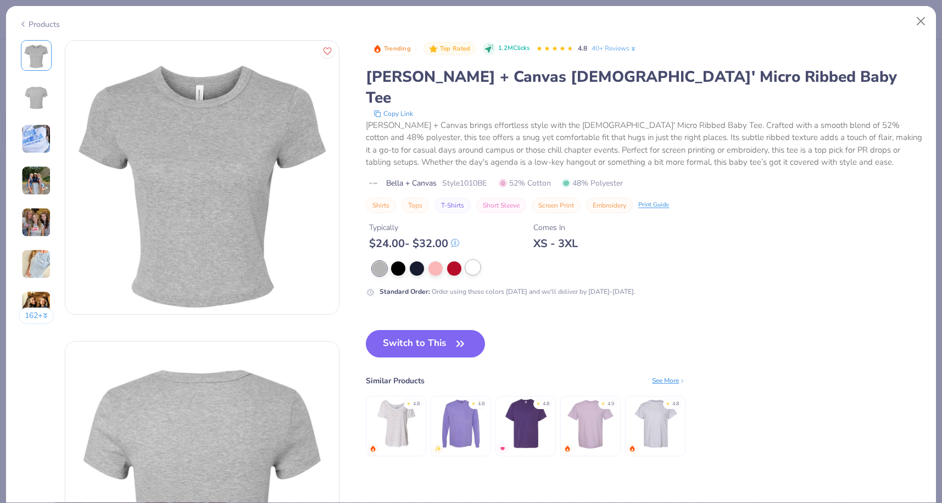
click at [474, 260] on div at bounding box center [473, 267] width 14 height 14
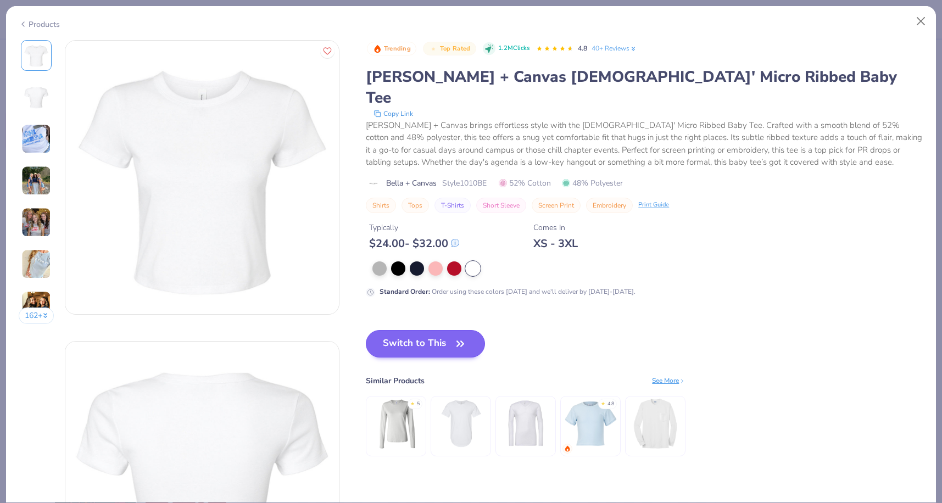
click at [428, 330] on button "Switch to This" at bounding box center [425, 343] width 119 height 27
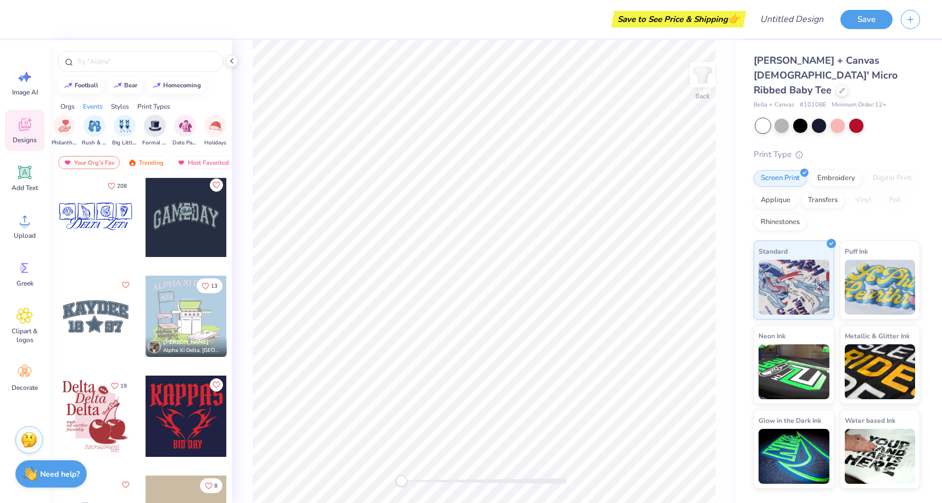
scroll to position [0, 237]
click at [125, 128] on div "filter for Big Little Reveal" at bounding box center [119, 125] width 22 height 22
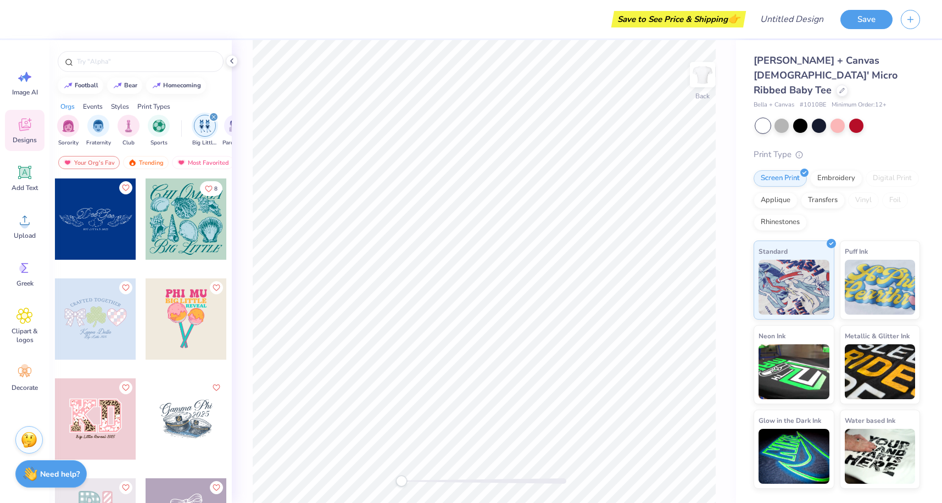
scroll to position [0, 0]
click at [67, 131] on img "filter for Sorority" at bounding box center [68, 125] width 13 height 13
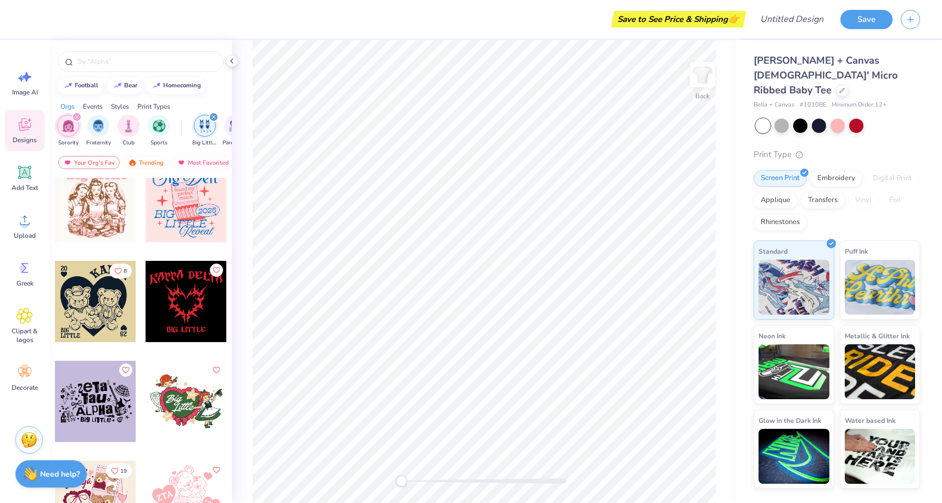
scroll to position [5105, 0]
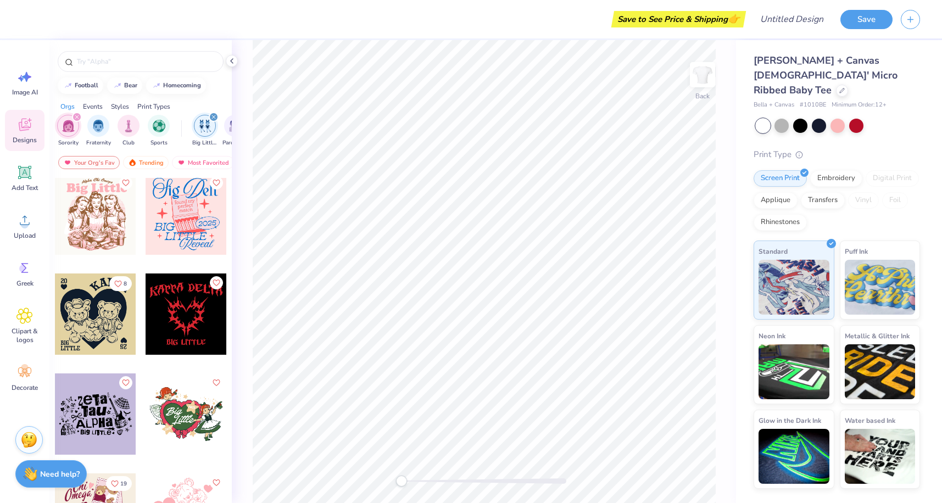
click at [174, 232] on div at bounding box center [186, 214] width 81 height 81
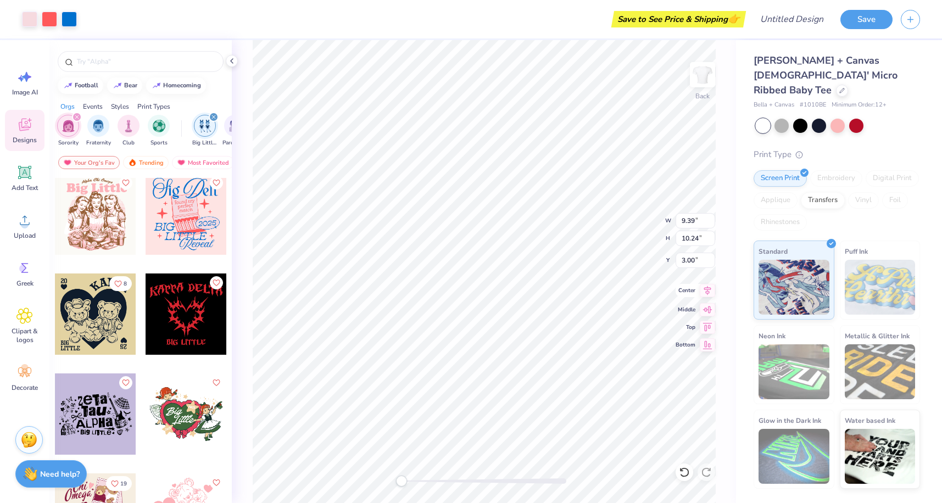
click at [704, 293] on icon at bounding box center [707, 290] width 15 height 13
click at [707, 323] on icon at bounding box center [707, 325] width 15 height 13
click at [708, 294] on icon at bounding box center [707, 290] width 15 height 13
click at [709, 287] on icon at bounding box center [707, 290] width 15 height 13
type input "2.69"
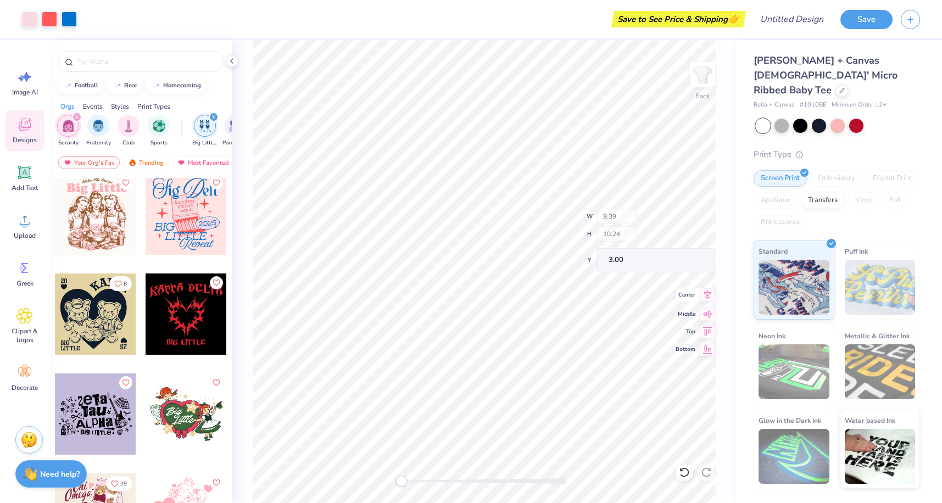
type input "2.27"
type input "3.04"
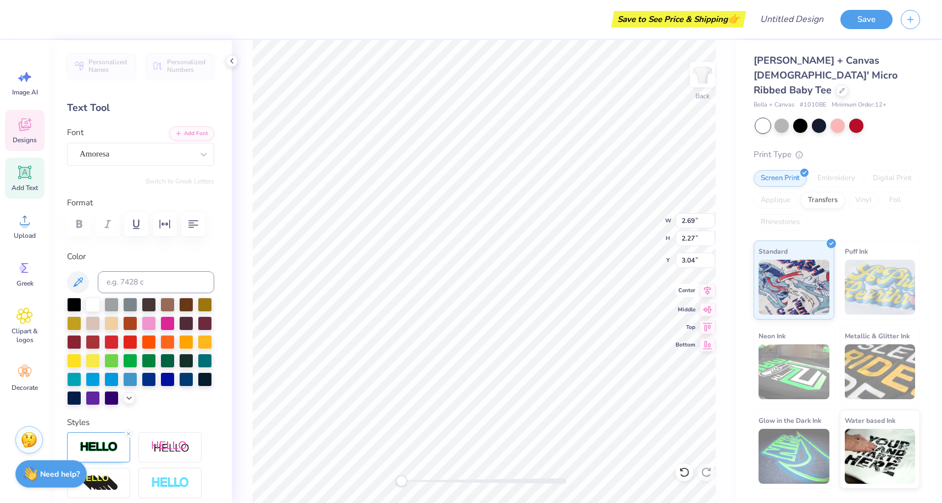
type input "1.70"
type input "1.25"
type input "3.79"
type input "2.21"
type input "2.35"
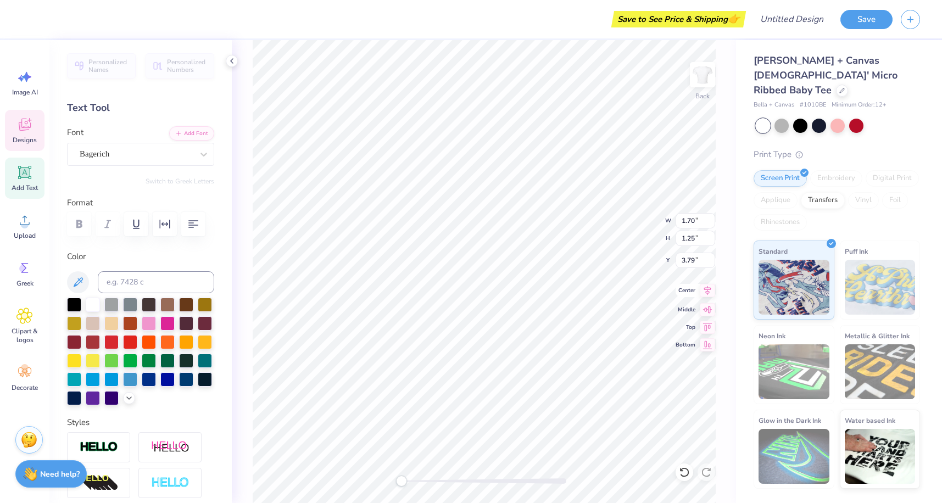
type input "3.00"
type input "1.30"
type input "1.48"
type input "3.90"
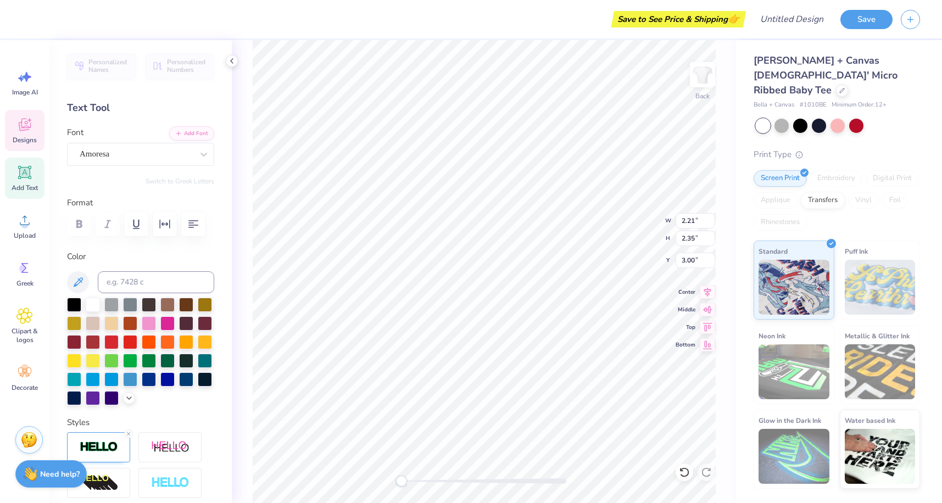
type textarea "Alpha Delta Pi"
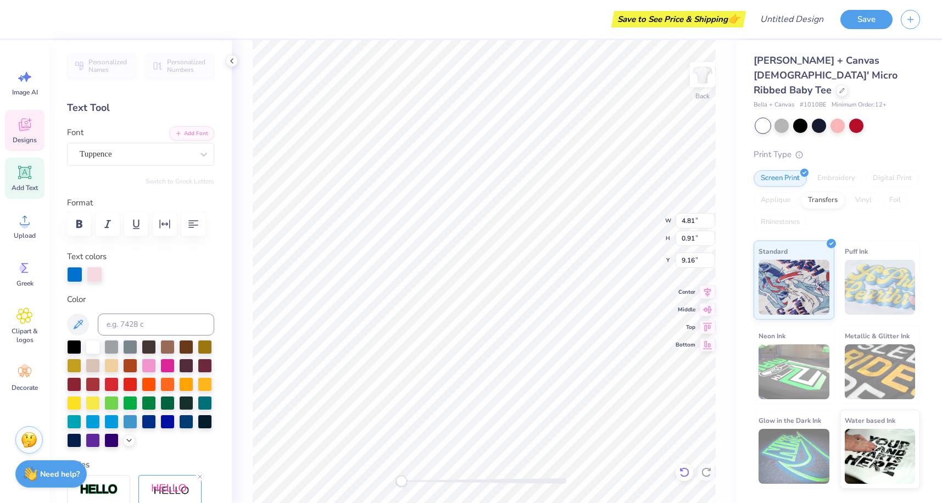
click at [688, 476] on icon at bounding box center [684, 472] width 11 height 11
type textarea "Little"
click at [163, 231] on button "button" at bounding box center [165, 224] width 24 height 24
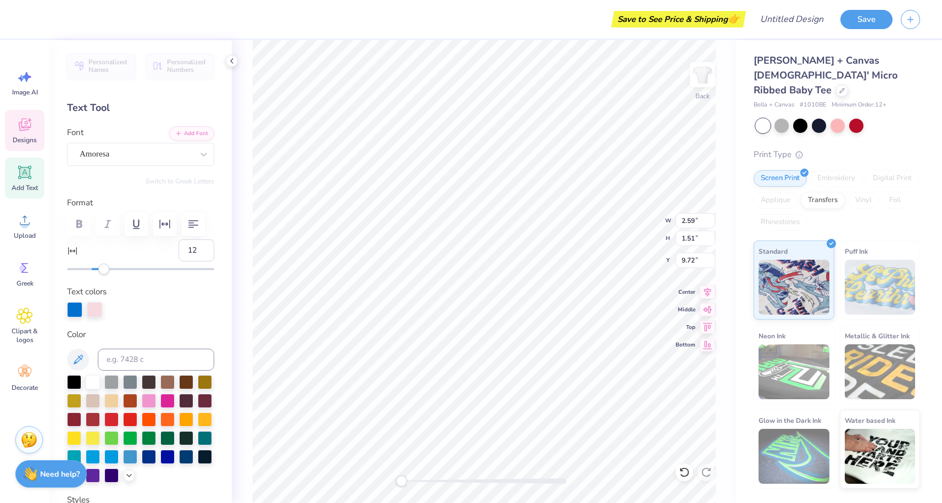
type input "13"
drag, startPoint x: 90, startPoint y: 273, endPoint x: 108, endPoint y: 277, distance: 18.3
click at [108, 277] on div "Personalized Names Personalized Numbers Text Tool Add Font Font Amoresa Switch …" at bounding box center [140, 271] width 182 height 463
type input "22"
drag, startPoint x: 105, startPoint y: 274, endPoint x: 119, endPoint y: 276, distance: 13.4
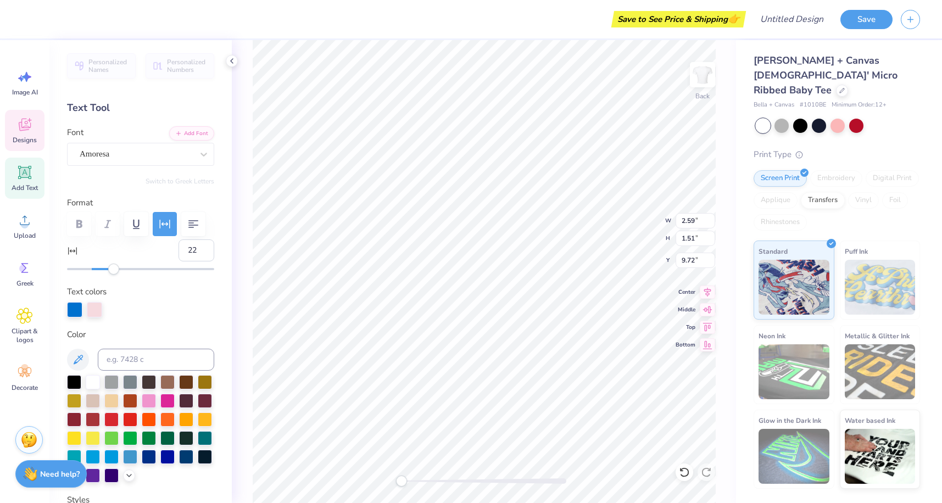
click at [119, 276] on div "Personalized Names Personalized Numbers Text Tool Add Font Font Amoresa Switch …" at bounding box center [140, 271] width 182 height 463
click at [704, 291] on icon at bounding box center [707, 290] width 15 height 13
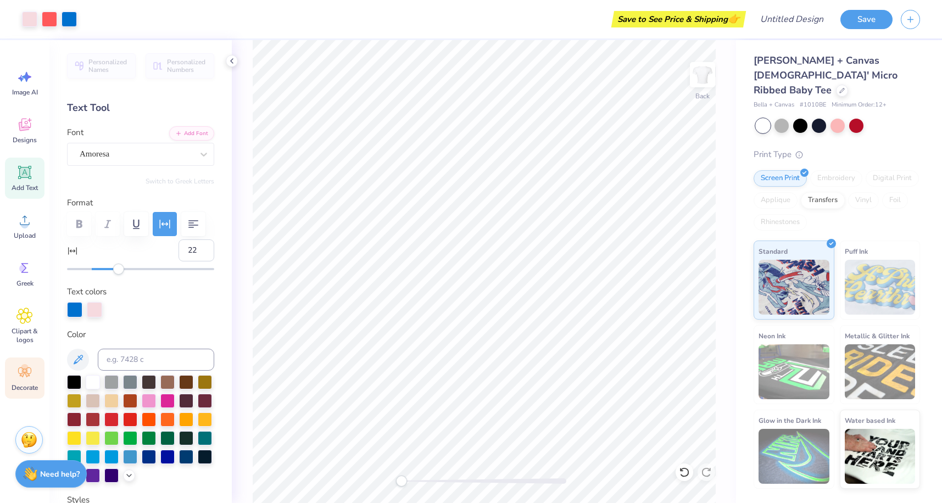
click at [29, 373] on icon at bounding box center [24, 372] width 16 height 16
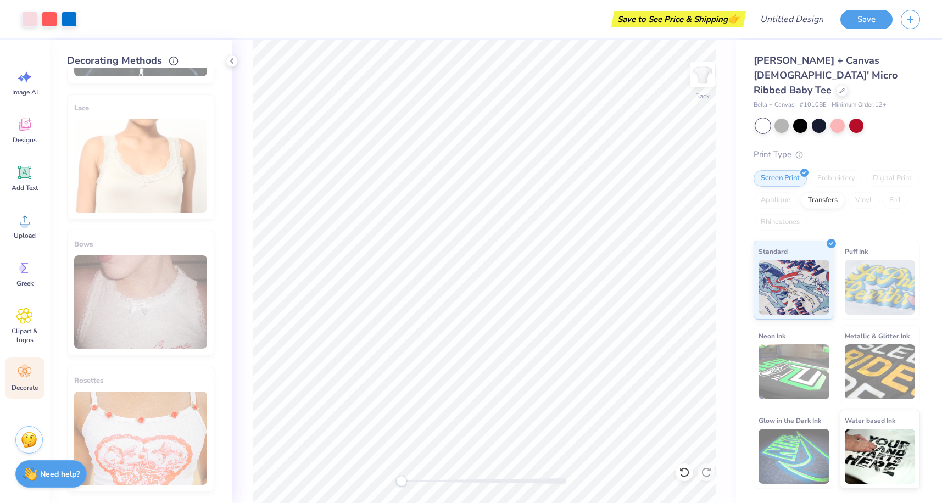
scroll to position [794, 0]
click at [31, 333] on span "Clipart & logos" at bounding box center [25, 336] width 36 height 18
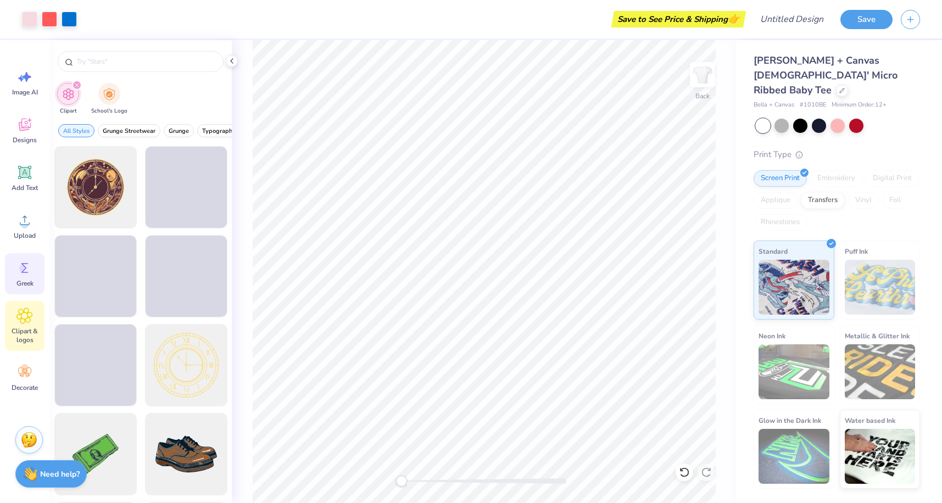
click at [31, 274] on icon at bounding box center [24, 268] width 16 height 16
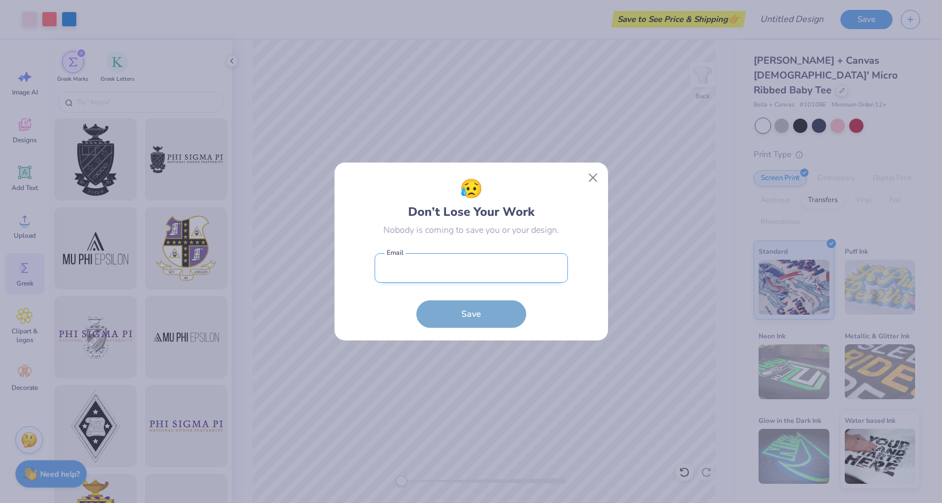
click at [461, 259] on input "email" at bounding box center [471, 268] width 193 height 30
type input "gabrielamarie1818@icloud.com"
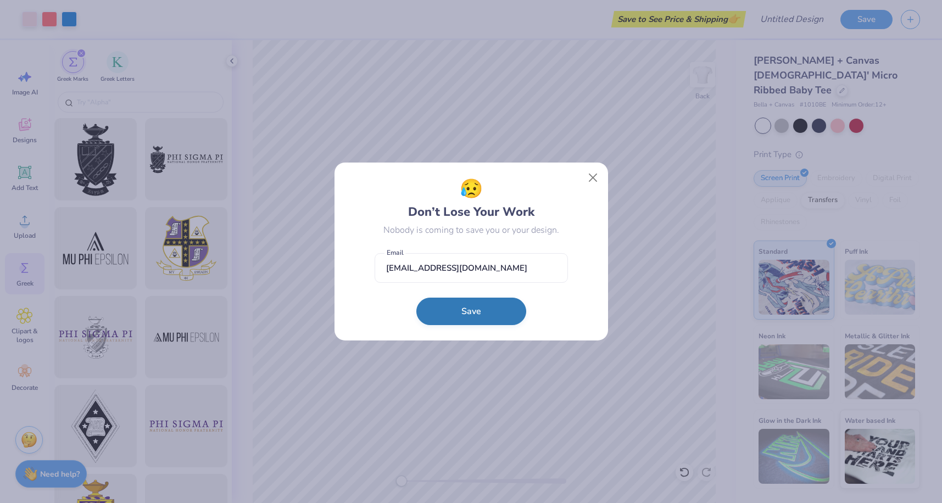
click at [445, 308] on button "Save" at bounding box center [471, 311] width 110 height 27
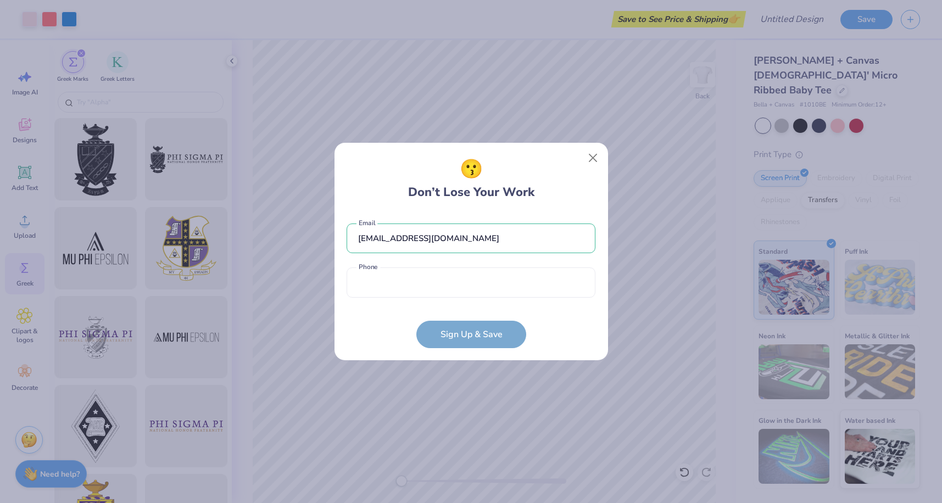
click at [463, 298] on div "gabrielamarie1818@icloud.com Email Phone is a required field Phone" at bounding box center [471, 258] width 249 height 91
type input "(337) 255-5359"
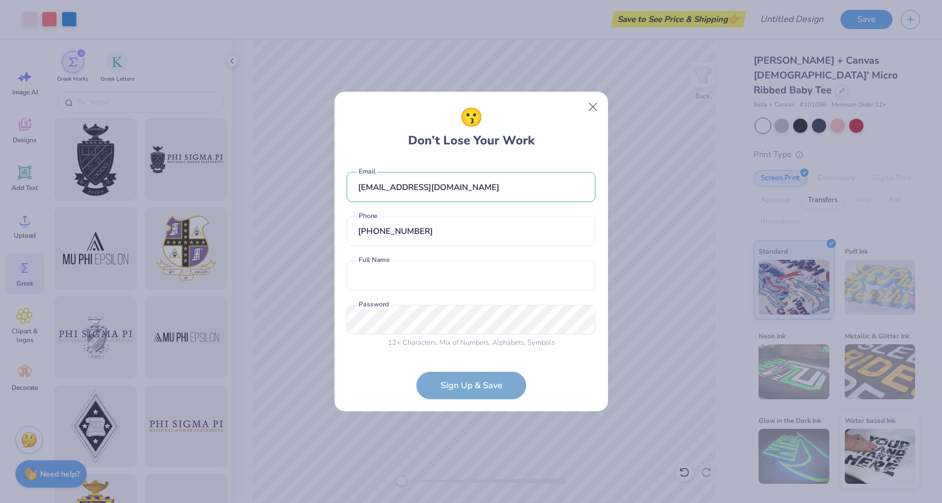
click at [433, 294] on div "gabrielamarie1818@icloud.com Email (337) 255-5359 Phone Full Name is a required…" at bounding box center [471, 257] width 249 height 193
type input "gabriela del toro"
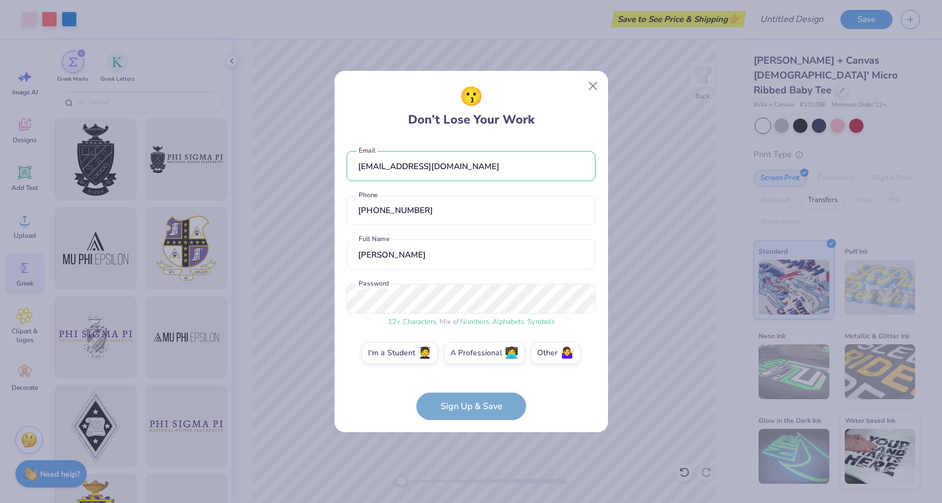
click at [495, 403] on form "gabrielamarie1818@icloud.com Email (337) 255-5359 Phone gabriela del toro Full …" at bounding box center [471, 280] width 249 height 280
click at [413, 352] on label "I'm a Student 🧑‍🎓" at bounding box center [400, 352] width 77 height 22
click at [468, 352] on input "I'm a Student 🧑‍🎓" at bounding box center [471, 355] width 7 height 7
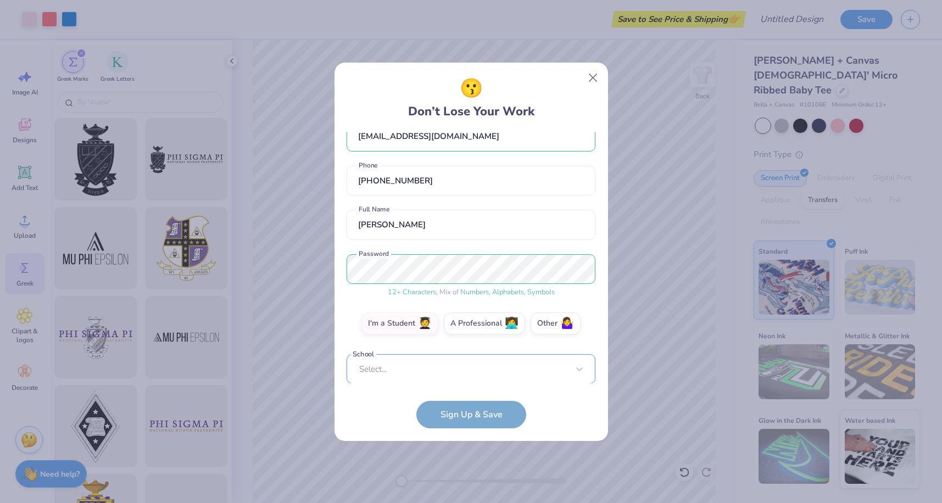
click at [431, 364] on div "Select..." at bounding box center [471, 369] width 249 height 30
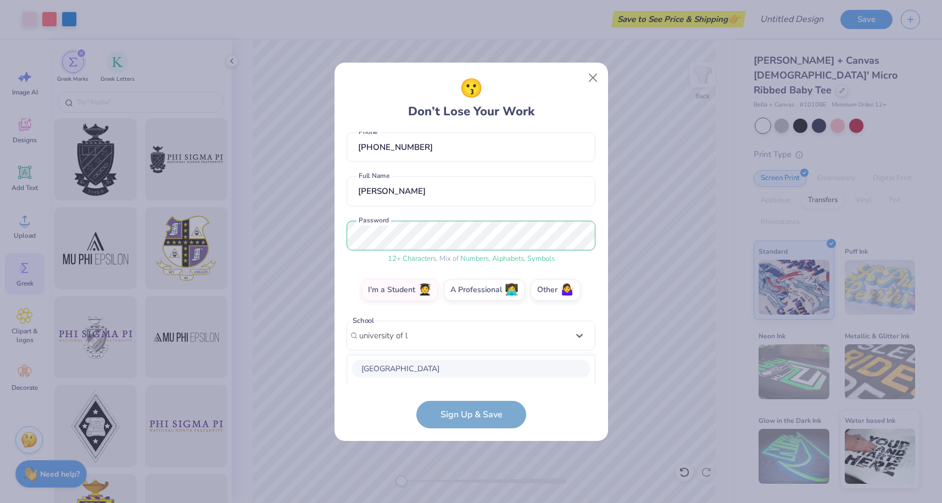
scroll to position [192, 0]
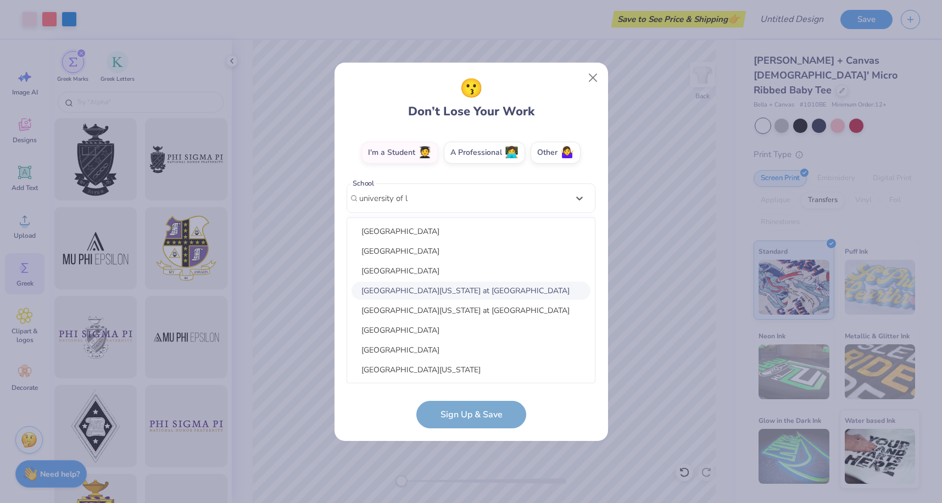
click at [454, 286] on div "University of Louisiana at Lafayette" at bounding box center [471, 291] width 239 height 18
type input "university of l"
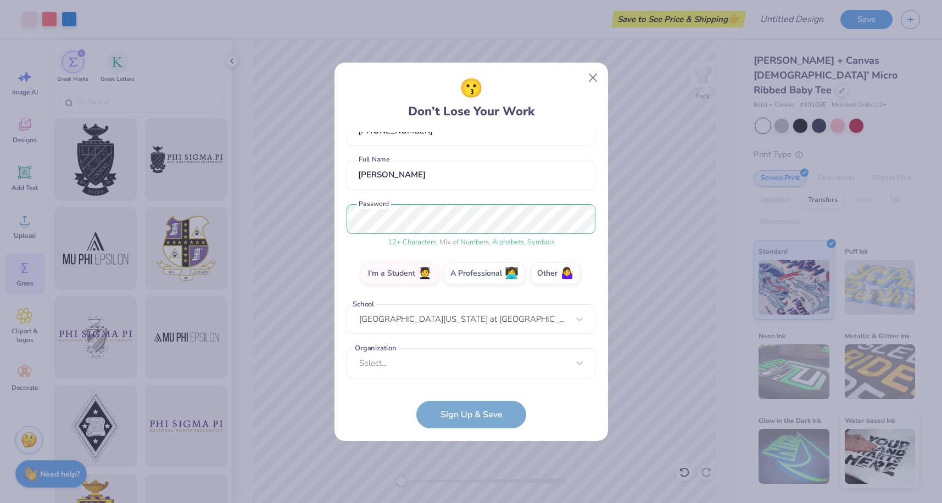
click at [450, 374] on div "gabrielamarie1818@icloud.com Email (337) 255-5359 Phone gabriela del toro Full …" at bounding box center [471, 258] width 249 height 252
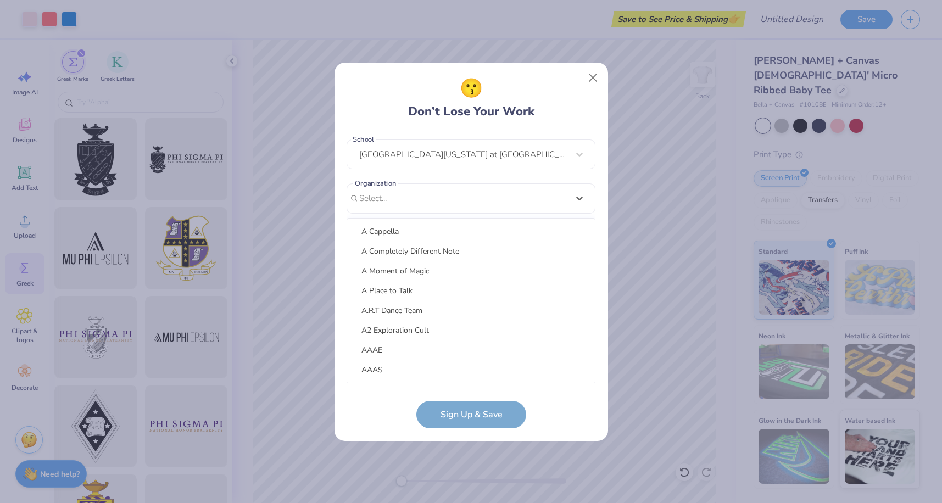
scroll to position [436, 0]
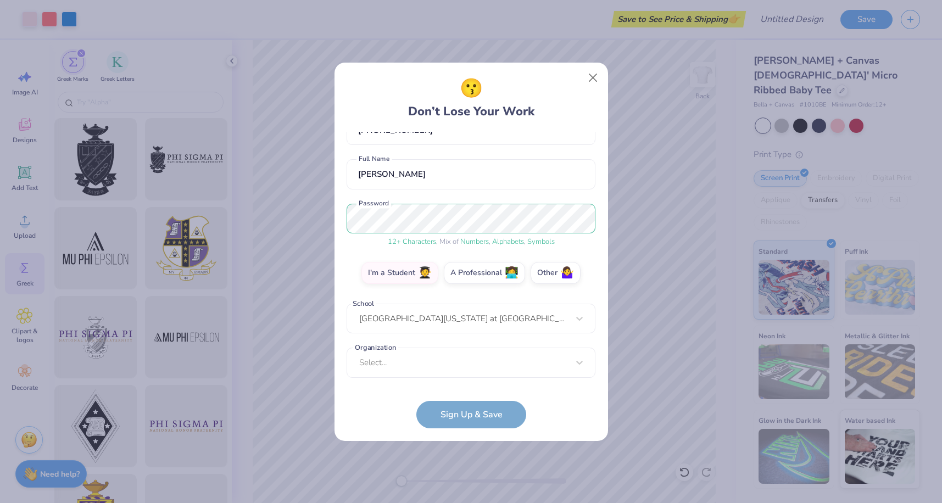
click at [455, 422] on form "gabrielamarie1818@icloud.com Email (337) 255-5359 Phone gabriela del toro Full …" at bounding box center [471, 280] width 249 height 297
click at [455, 366] on div "option focused, 1 of 45. 45 results available. Use Up and Down to choose option…" at bounding box center [471, 448] width 249 height 201
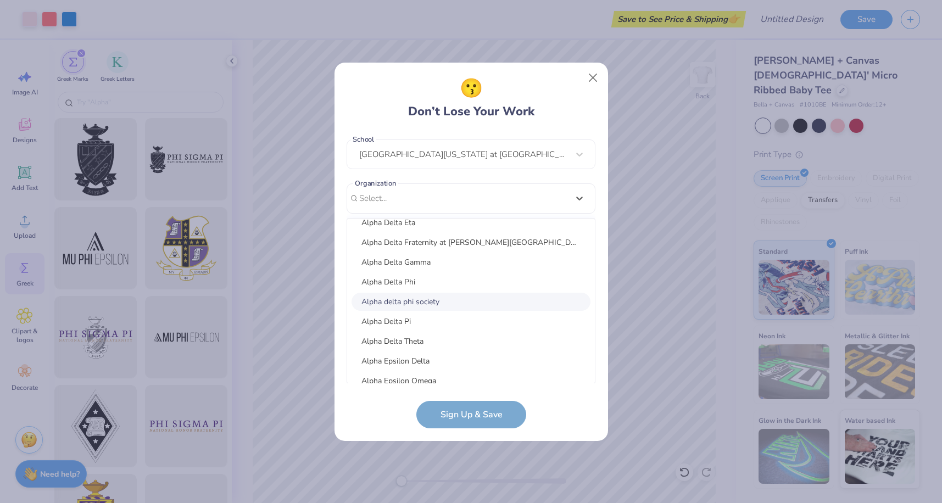
scroll to position [5315, 0]
click at [454, 317] on div "Alpha Delta Pi" at bounding box center [471, 317] width 239 height 18
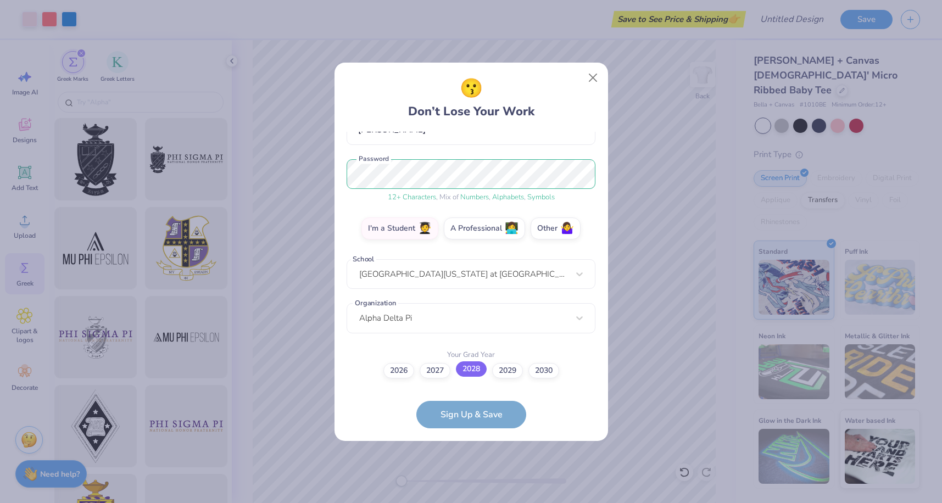
click at [466, 375] on label "2028" at bounding box center [471, 369] width 31 height 15
click at [468, 484] on input "2028" at bounding box center [471, 487] width 7 height 7
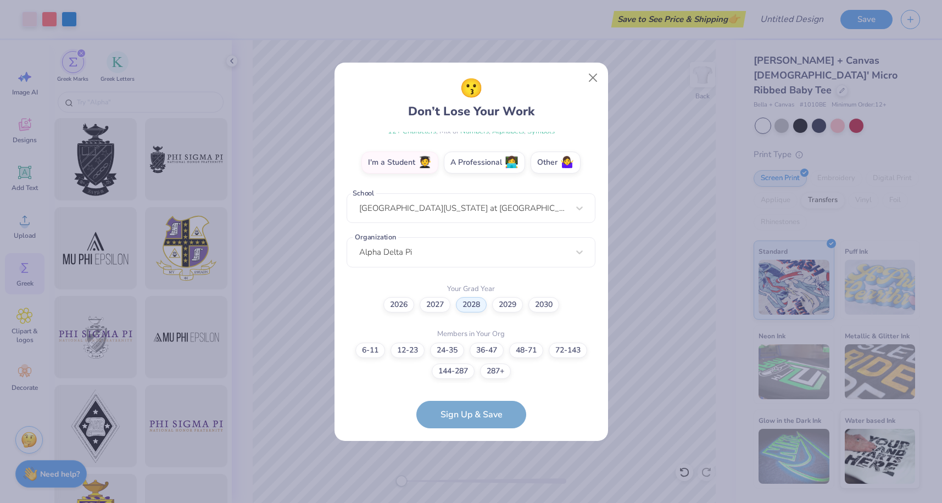
click at [450, 423] on form "gabrielamarie1818@icloud.com Email (337) 255-5359 Phone gabriela del toro Full …" at bounding box center [471, 280] width 249 height 297
click at [449, 419] on form "gabrielamarie1818@icloud.com Email (337) 255-5359 Phone gabriela del toro Full …" at bounding box center [471, 280] width 249 height 297
click at [382, 352] on label "6-11" at bounding box center [370, 348] width 30 height 15
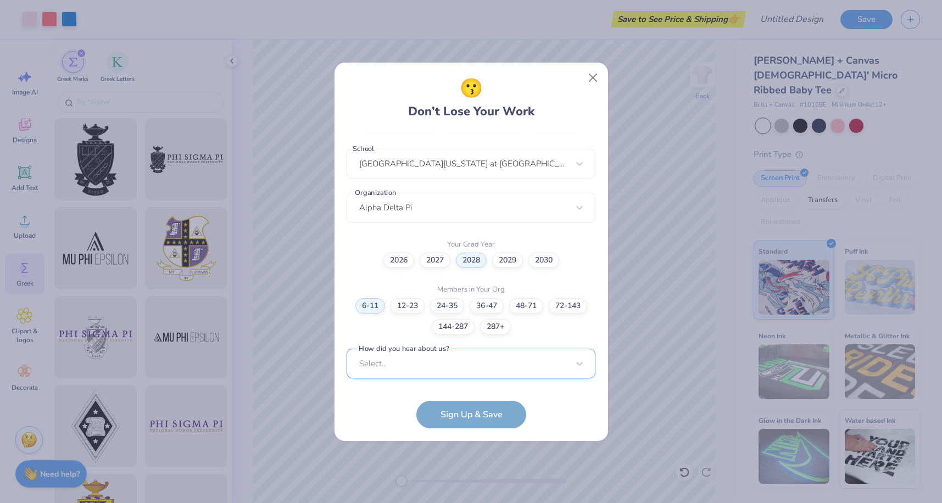
click at [437, 371] on div "Select..." at bounding box center [471, 364] width 249 height 30
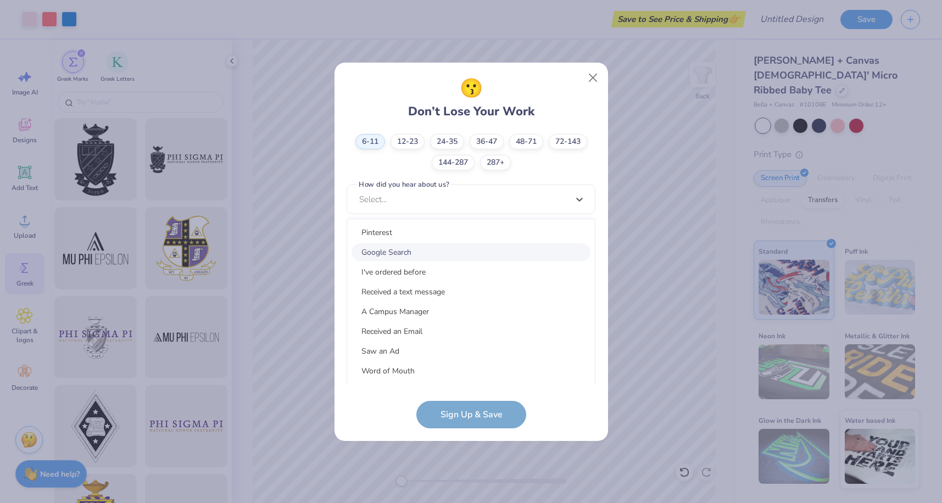
click at [463, 248] on div "Google Search" at bounding box center [471, 252] width 239 height 18
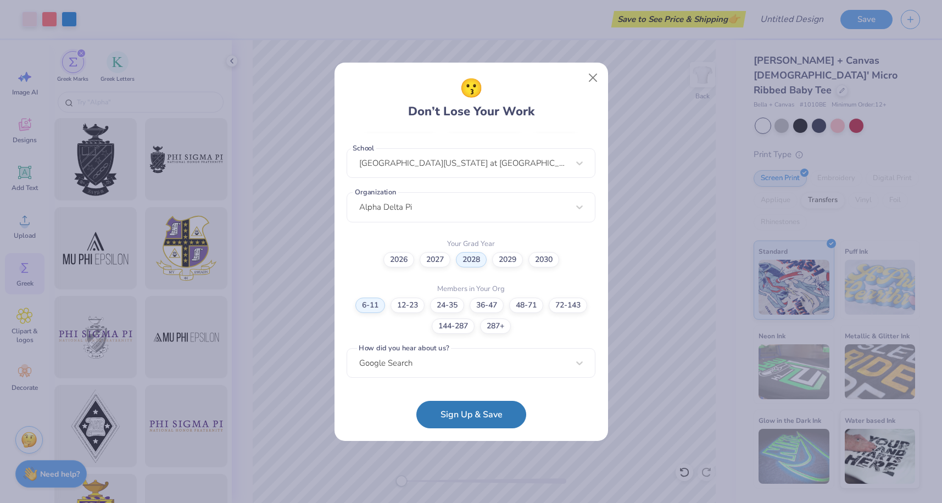
scroll to position [227, 0]
click at [457, 408] on button "Sign Up & Save" at bounding box center [471, 411] width 110 height 27
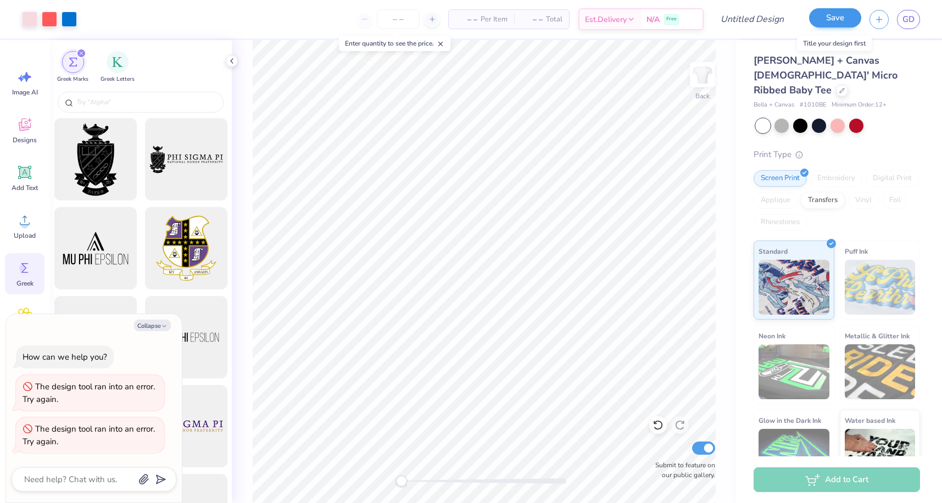
click at [847, 17] on button "Save" at bounding box center [835, 17] width 52 height 19
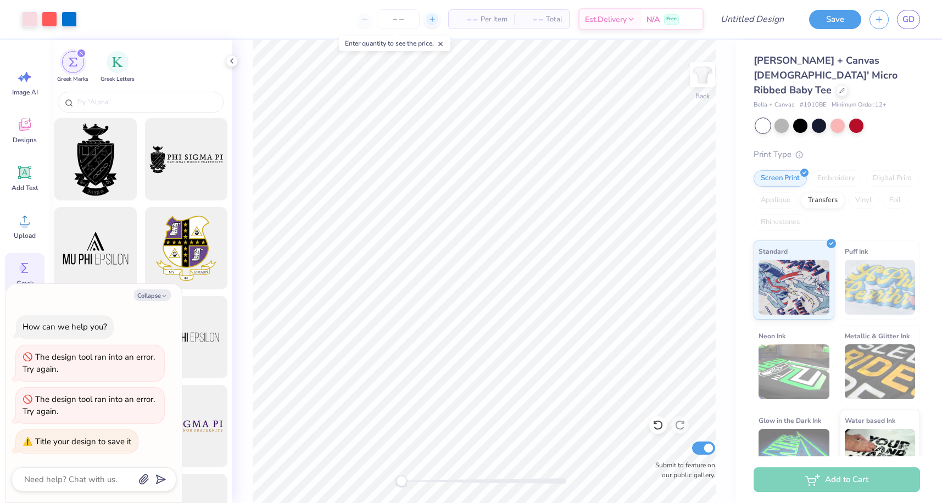
type textarea "x"
click at [429, 23] on icon at bounding box center [433, 19] width 8 height 8
type input "12"
type textarea "x"
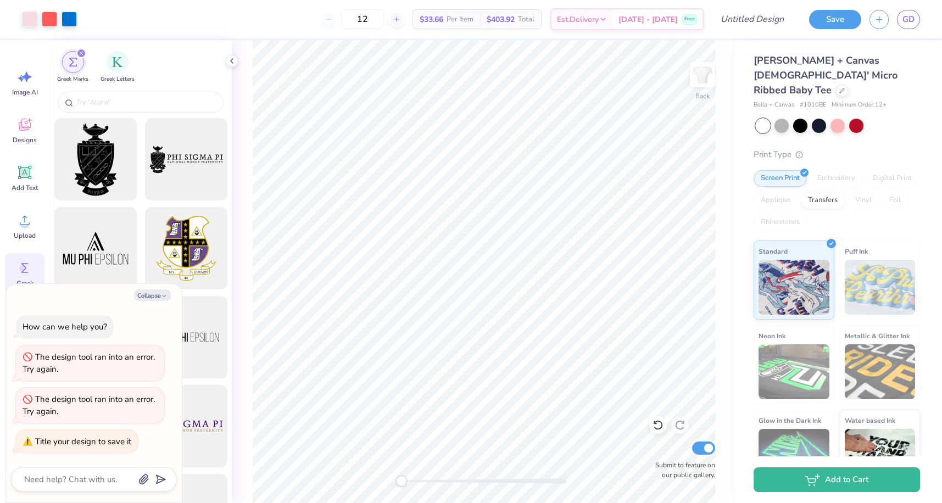
click at [346, 20] on div "12" at bounding box center [362, 19] width 82 height 20
click at [344, 20] on div "12" at bounding box center [362, 19] width 82 height 20
click at [380, 20] on input "12" at bounding box center [362, 19] width 43 height 20
type input "1"
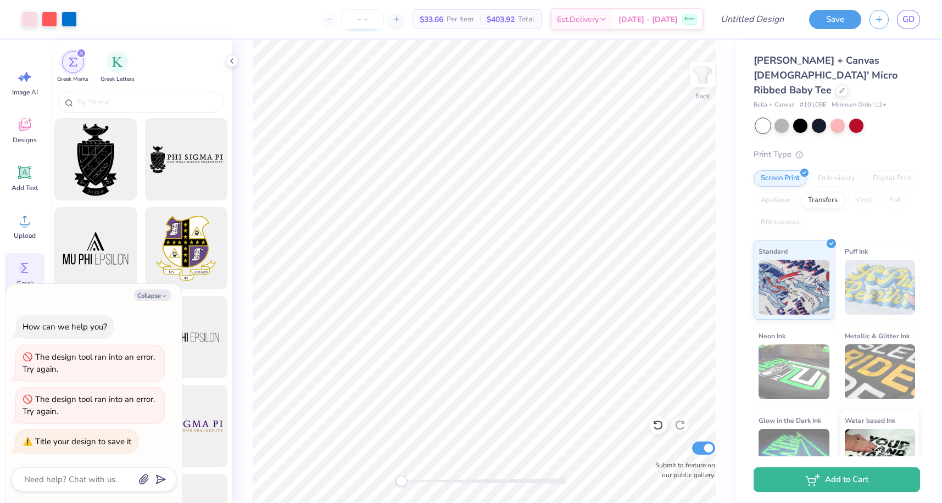
type textarea "x"
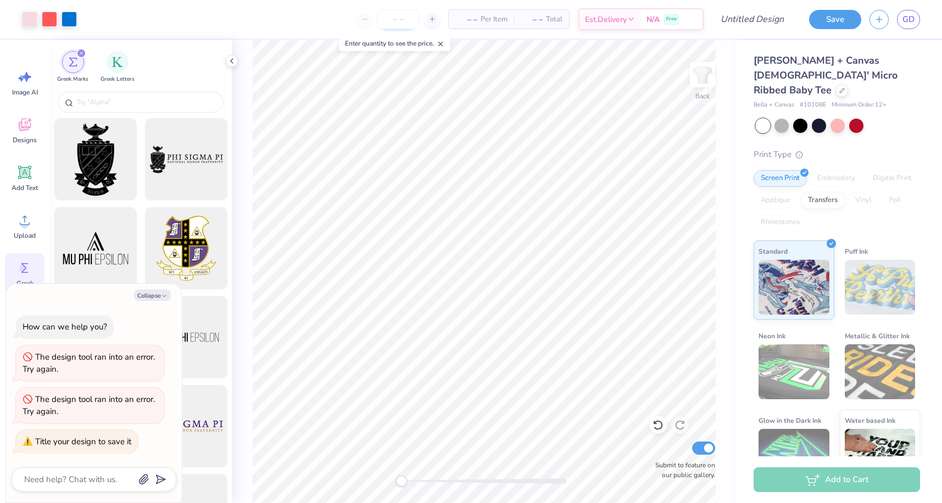
type input "2"
type textarea "x"
type input "12"
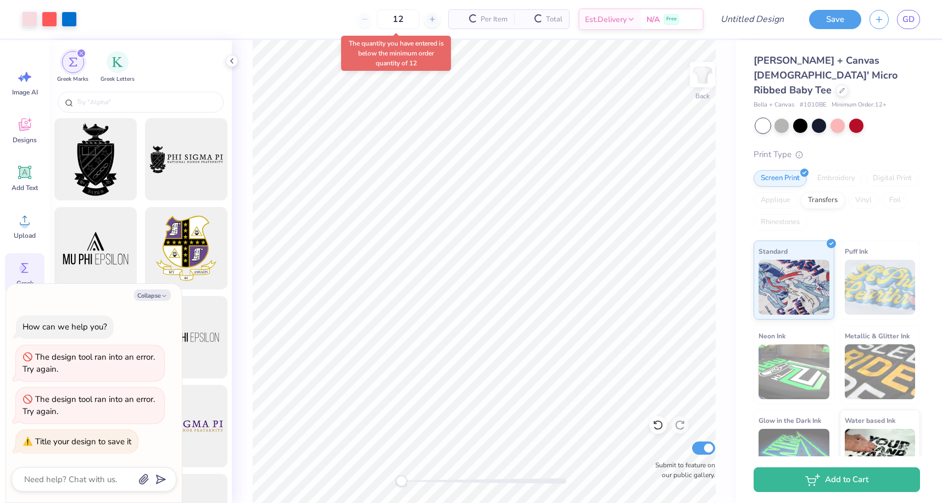
type textarea "x"
